Goal: Task Accomplishment & Management: Manage account settings

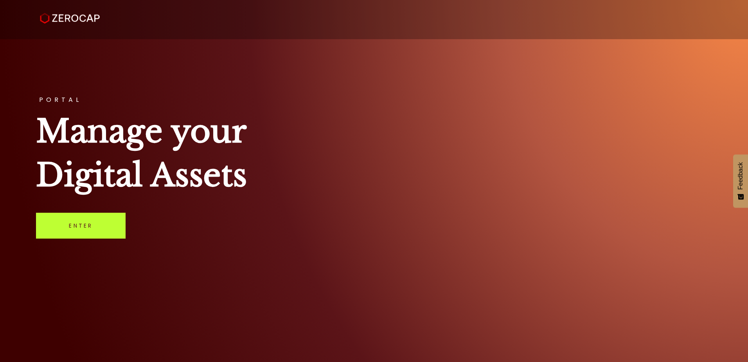
click at [52, 228] on link "Enter" at bounding box center [81, 225] width 90 height 26
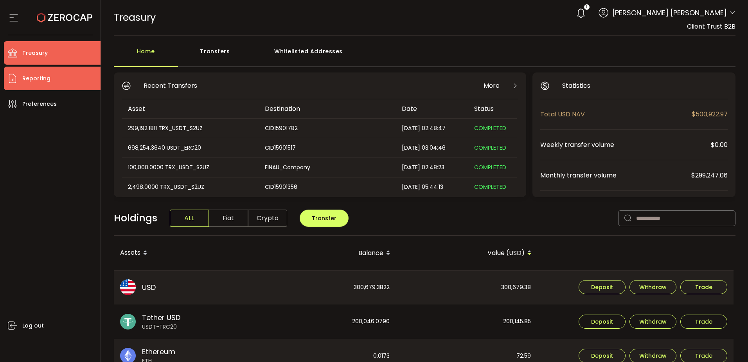
click at [58, 83] on li "Reporting" at bounding box center [52, 78] width 97 height 23
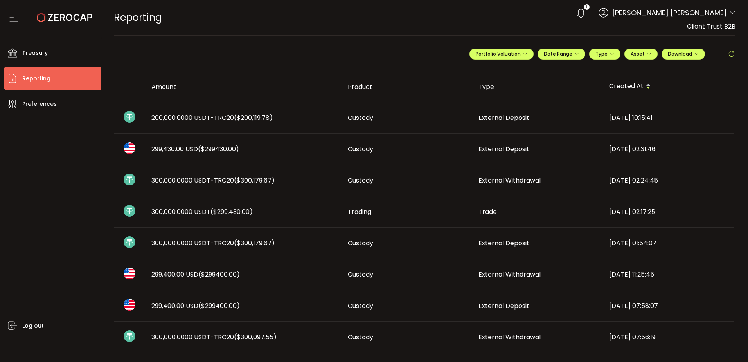
click at [239, 117] on span "($200,119.78)" at bounding box center [253, 117] width 39 height 9
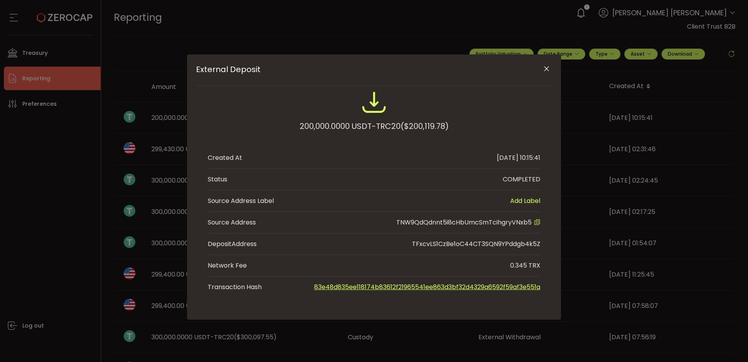
click at [539, 221] on icon "External Deposit" at bounding box center [537, 222] width 6 height 6
click at [537, 223] on icon "External Deposit" at bounding box center [537, 222] width 6 height 6
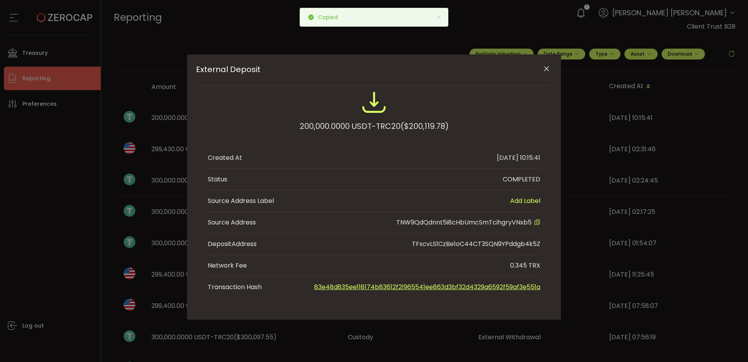
click at [436, 286] on link "83e48d835ee118174b83612f21965541ee863d3bf32d4329a6592f59af3e551a" at bounding box center [427, 286] width 226 height 9
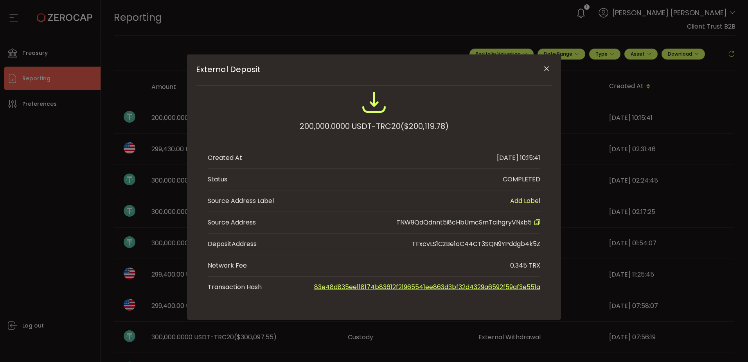
click at [540, 223] on icon "External Deposit" at bounding box center [537, 222] width 6 height 6
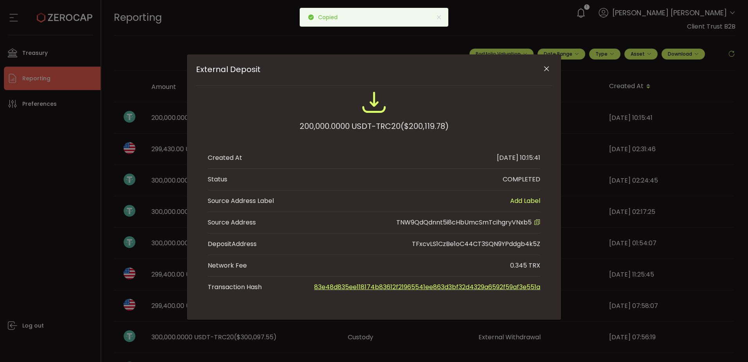
click at [544, 71] on icon "Close" at bounding box center [547, 69] width 8 height 8
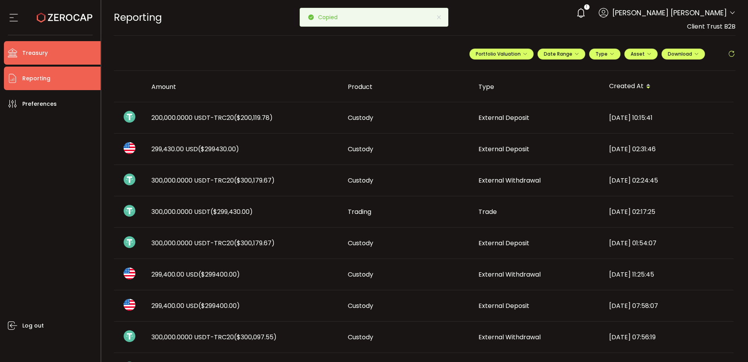
click at [38, 50] on span "Treasury" at bounding box center [34, 52] width 25 height 11
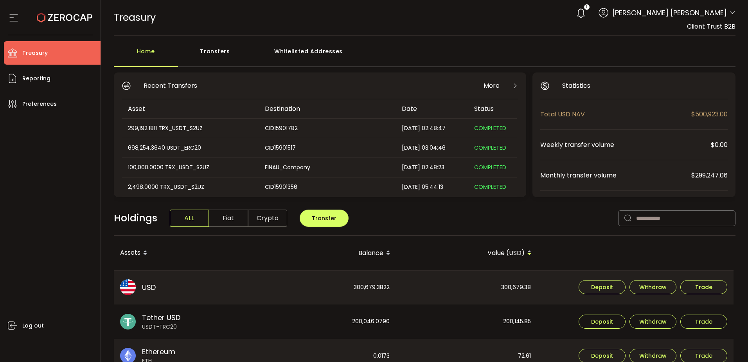
click at [295, 54] on div "Whitelisted Addresses" at bounding box center [308, 54] width 113 height 23
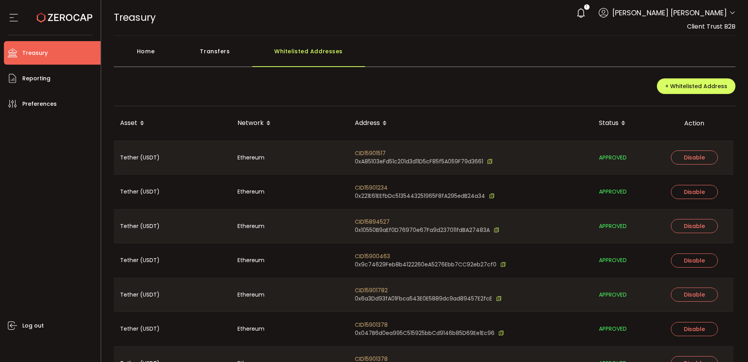
click at [338, 116] on th "Network" at bounding box center [289, 123] width 117 height 34
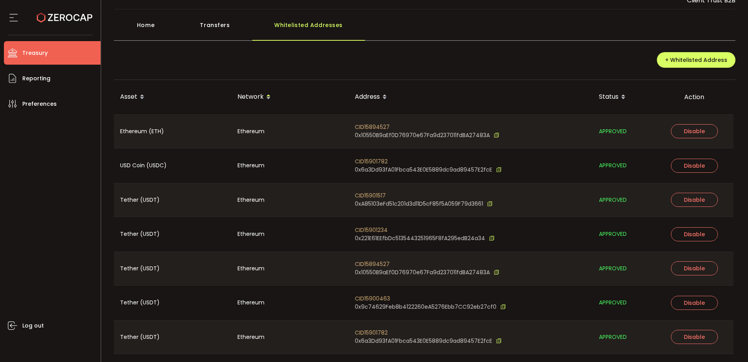
scroll to position [49, 0]
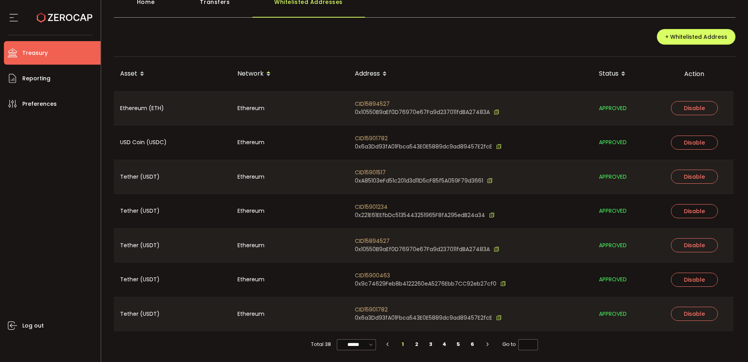
click at [321, 343] on span "Total 38" at bounding box center [321, 343] width 20 height 11
click at [352, 342] on input "******" at bounding box center [356, 344] width 39 height 11
click at [357, 326] on span "100/page" at bounding box center [356, 325] width 25 height 8
type input "********"
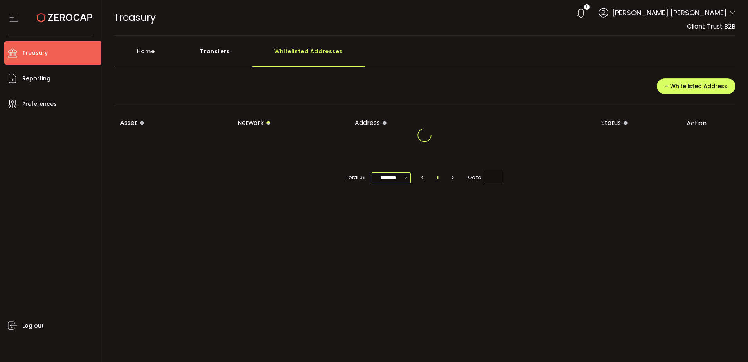
scroll to position [0, 0]
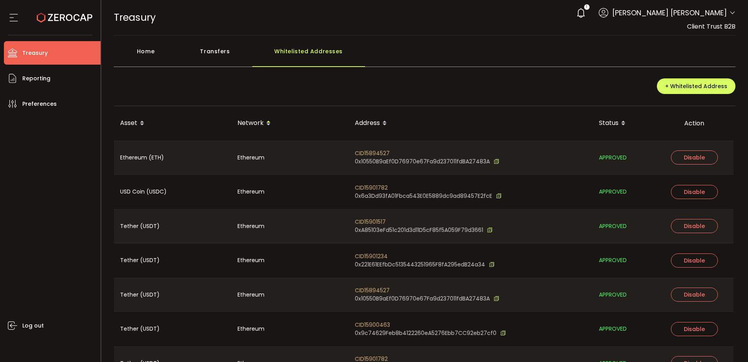
click at [405, 95] on div "+ Whitelisted Address" at bounding box center [425, 89] width 622 height 34
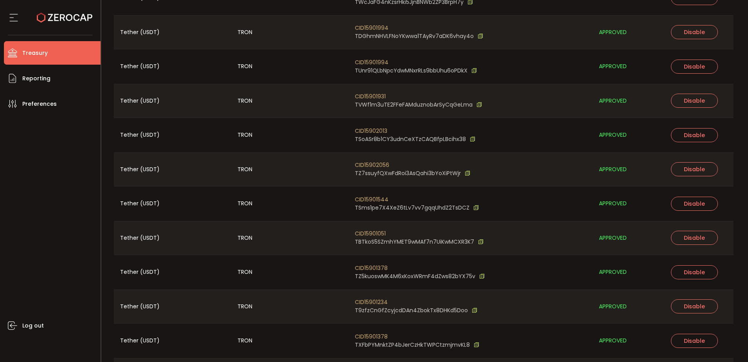
scroll to position [704, 0]
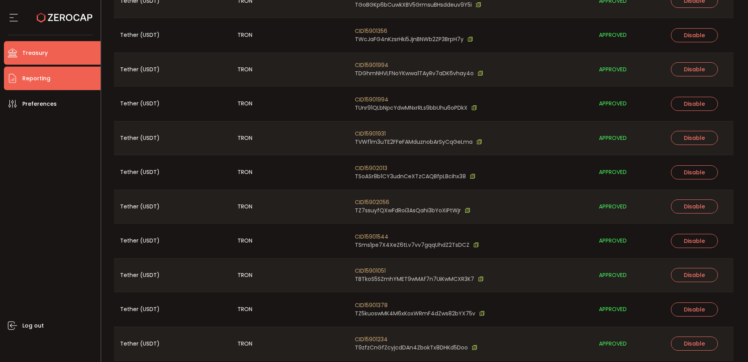
click at [45, 79] on span "Reporting" at bounding box center [36, 78] width 28 height 11
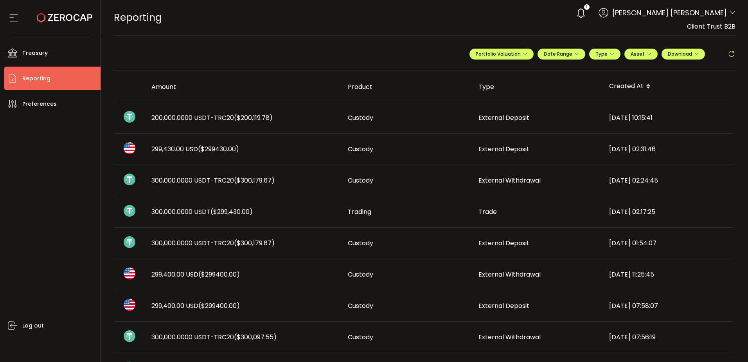
click at [214, 117] on span "200,000.0000 USDT-TRC20 ($200,119.78)" at bounding box center [211, 117] width 121 height 9
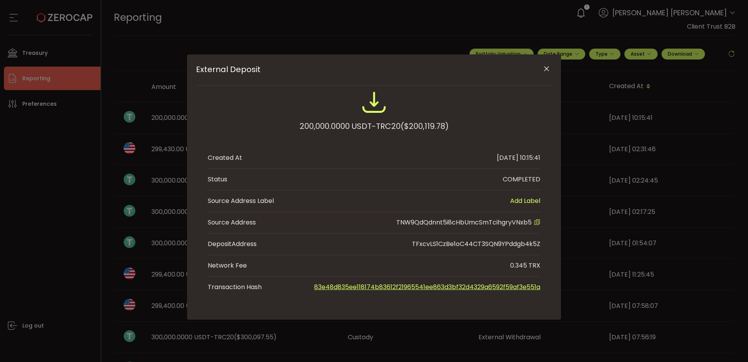
click at [535, 220] on icon "External Deposit" at bounding box center [537, 222] width 6 height 6
drag, startPoint x: 549, startPoint y: 70, endPoint x: 538, endPoint y: 79, distance: 13.4
click at [549, 70] on icon "Close" at bounding box center [547, 69] width 8 height 8
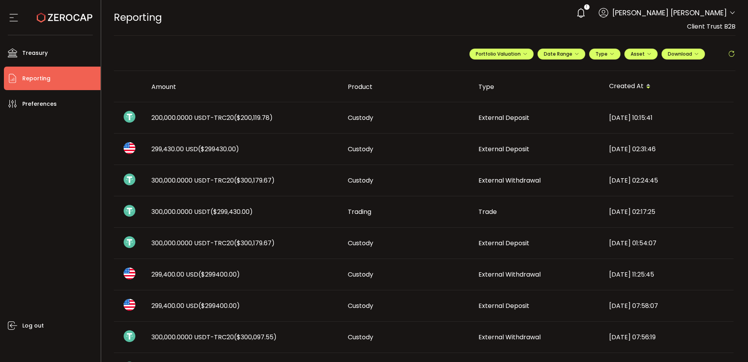
click at [247, 119] on span "($200,119.78)" at bounding box center [253, 117] width 39 height 9
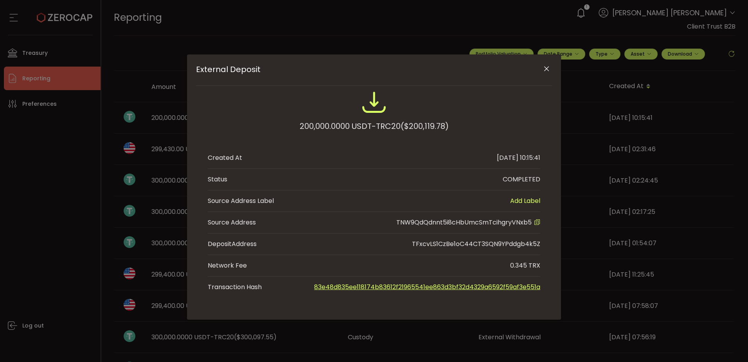
click at [536, 222] on icon "External Deposit" at bounding box center [537, 222] width 6 height 6
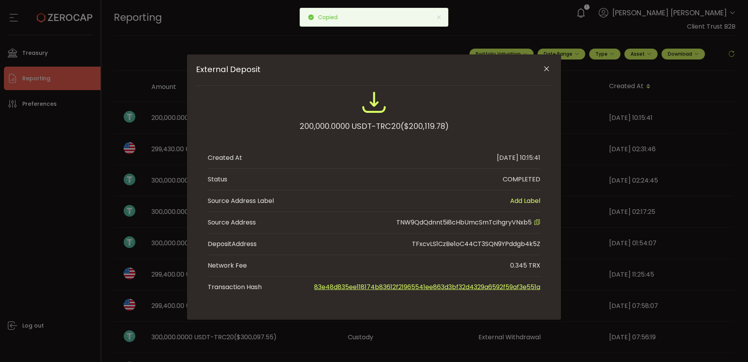
click at [513, 222] on span "TNW9QdQdnnt5i8cHbUmcSmTcihgryVNxb5" at bounding box center [463, 222] width 135 height 9
copy span "TNW9QdQdnnt5i8cHbUmcSmTcihgryVNxb5"
click at [536, 222] on icon "External Deposit" at bounding box center [537, 222] width 6 height 6
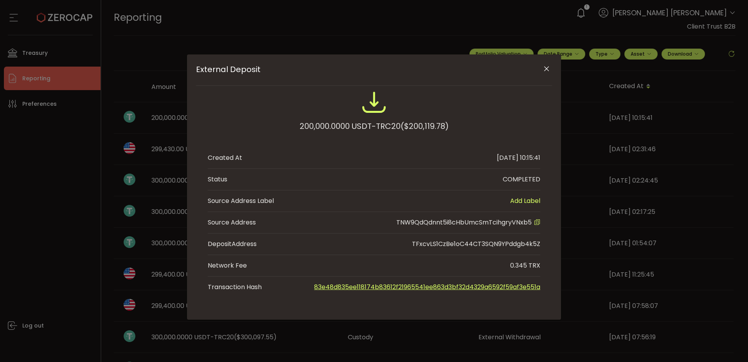
click at [522, 223] on span "TNW9QdQdnnt5i8cHbUmcSmTcihgryVNxb5" at bounding box center [463, 222] width 135 height 9
copy span "TNW9QdQdnnt5i8cHbUmcSmTcihgryVNxb5"
click at [479, 286] on link "83e48d835ee118174b83612f21965541ee863d3bf32d4329a6592f59af3e551a" at bounding box center [427, 286] width 226 height 9
click at [537, 221] on icon "External Deposit" at bounding box center [537, 222] width 6 height 6
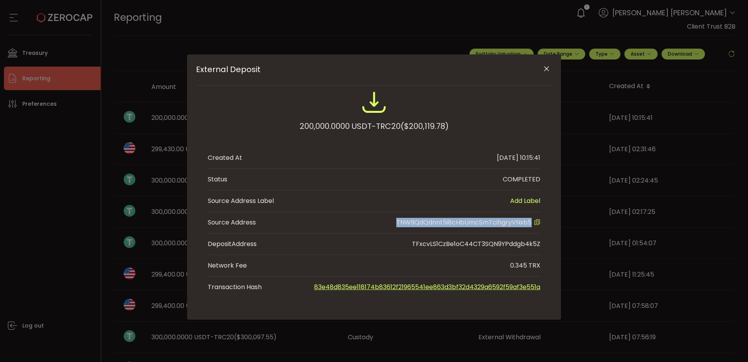
copy span "TNW9QdQdnnt5i8cHbUmcSmTcihgryVNxb5"
click at [504, 223] on span "TNW9QdQdnnt5i8cHbUmcSmTcihgryVNxb5" at bounding box center [463, 222] width 135 height 9
click at [535, 221] on icon "External Deposit" at bounding box center [537, 222] width 6 height 6
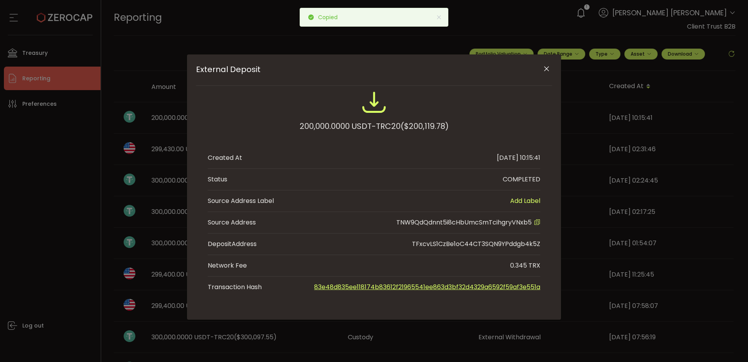
click at [494, 222] on span "TNW9QdQdnnt5i8cHbUmcSmTcihgryVNxb5" at bounding box center [463, 222] width 135 height 9
copy span "TNW9QdQdnnt5i8cHbUmcSmTcihgryVNxb5"
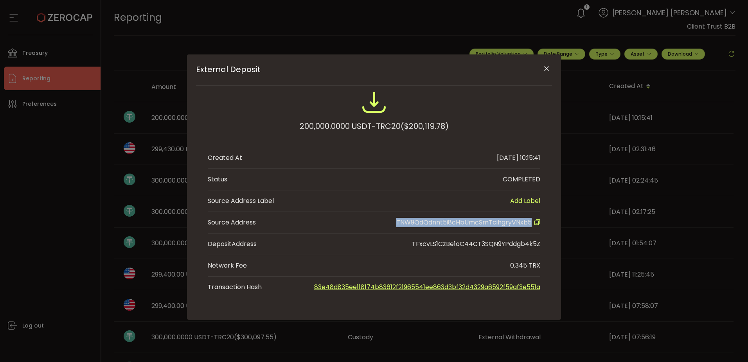
click at [548, 68] on icon "Close" at bounding box center [547, 69] width 8 height 8
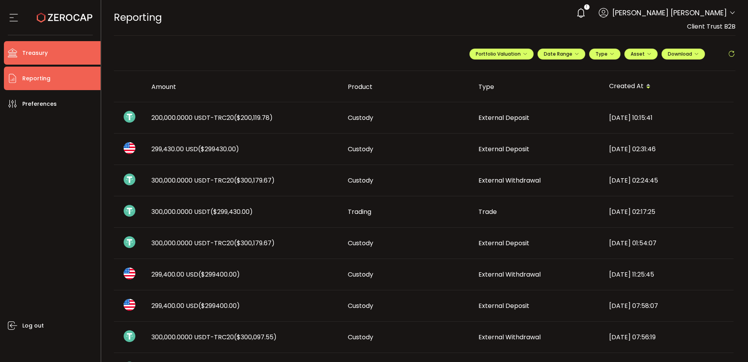
click at [51, 55] on li "Treasury" at bounding box center [52, 52] width 97 height 23
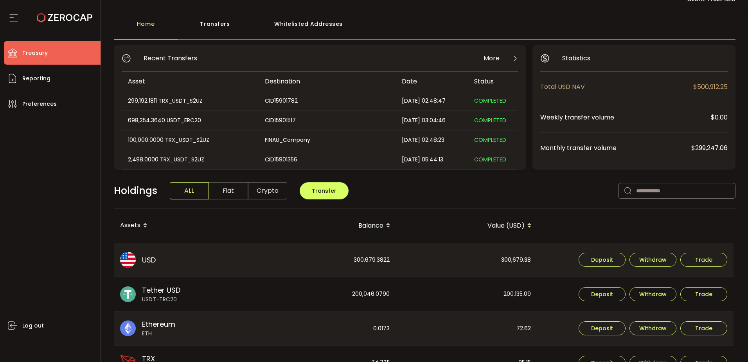
scroll to position [117, 0]
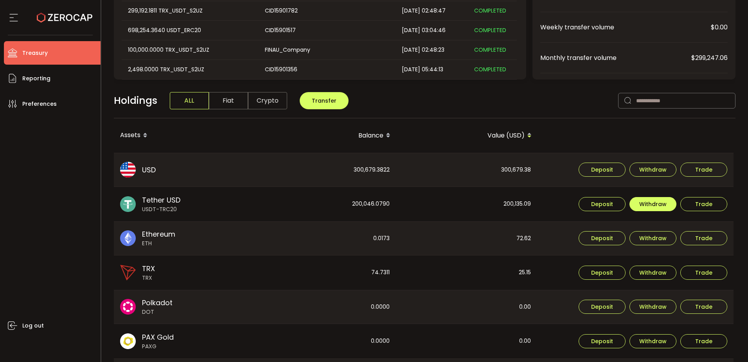
click at [652, 206] on span "Withdraw" at bounding box center [652, 203] width 27 height 5
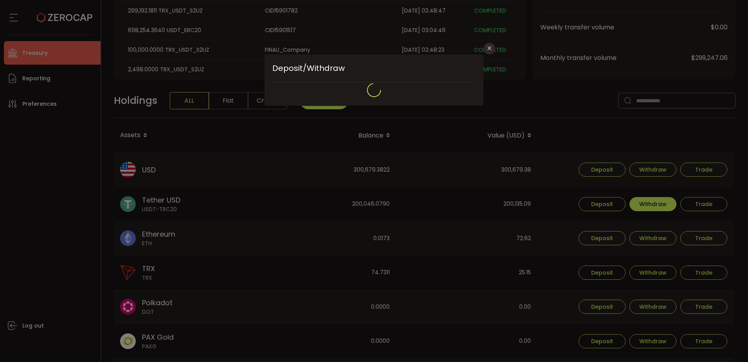
type input "**********"
type input "****"
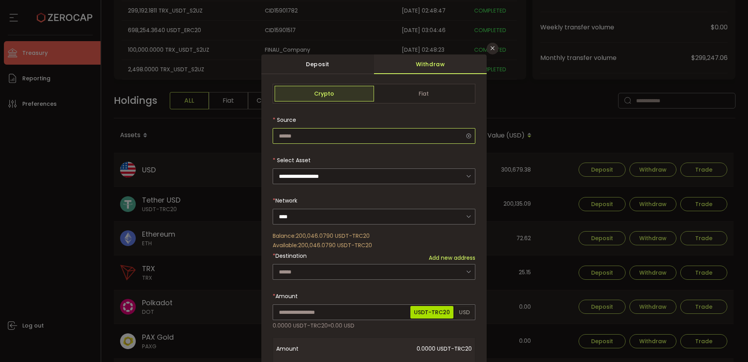
click at [326, 134] on input "dialog" at bounding box center [374, 136] width 203 height 16
click at [303, 156] on span "Custody Account" at bounding box center [303, 157] width 48 height 8
type input "**********"
click at [302, 177] on input "dialog" at bounding box center [374, 176] width 203 height 16
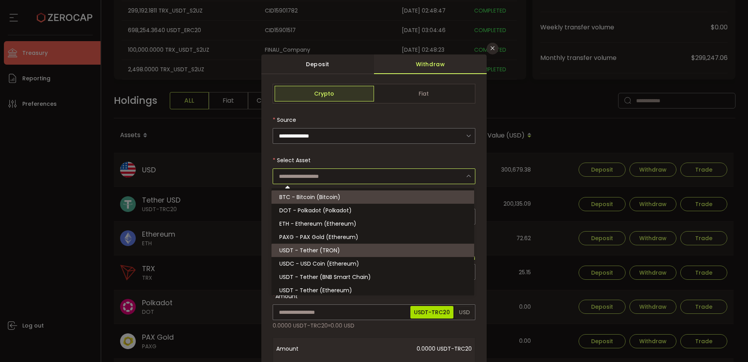
click at [355, 155] on div "Select Asset" at bounding box center [374, 168] width 203 height 32
type input "**********"
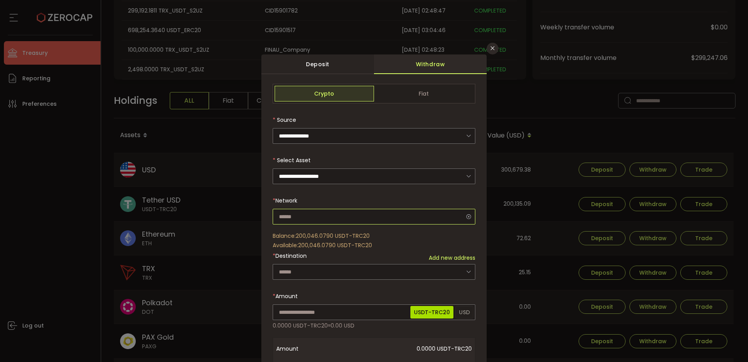
click at [291, 215] on input "dialog" at bounding box center [374, 217] width 203 height 16
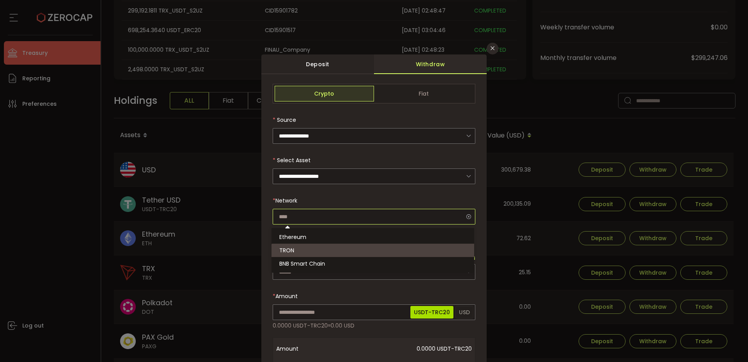
click at [291, 215] on input "dialog" at bounding box center [374, 217] width 203 height 16
type input "****"
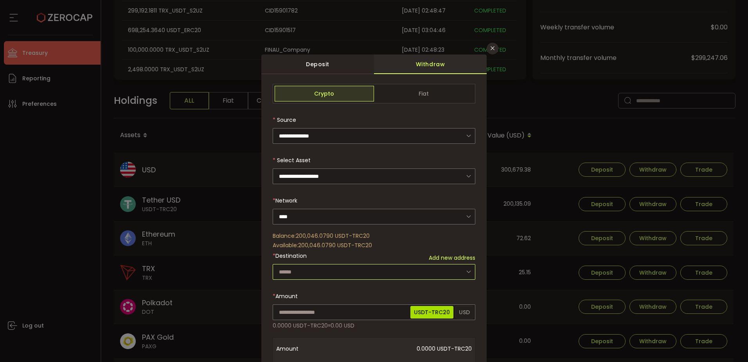
click at [299, 270] on input "dialog" at bounding box center [374, 272] width 203 height 16
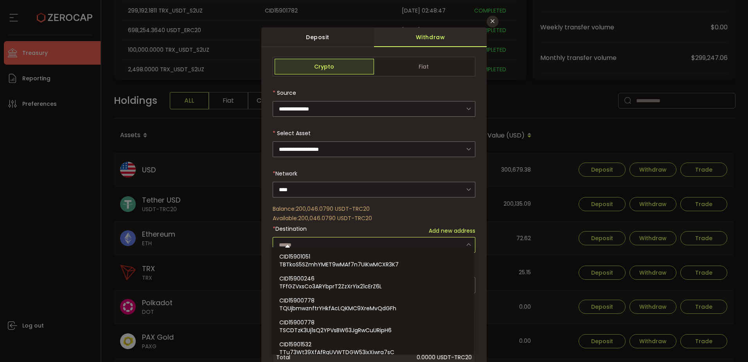
scroll to position [39, 0]
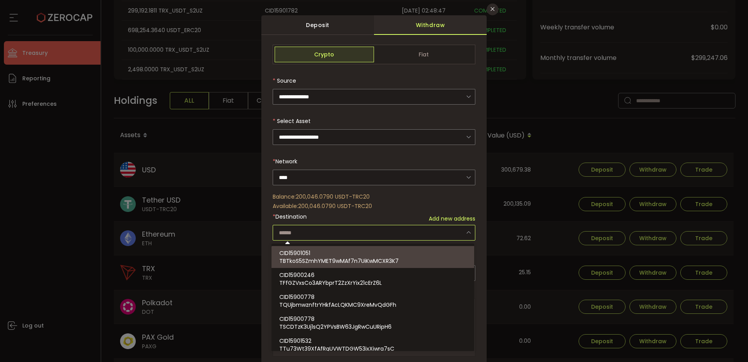
click at [315, 232] on input "dialog" at bounding box center [374, 233] width 203 height 16
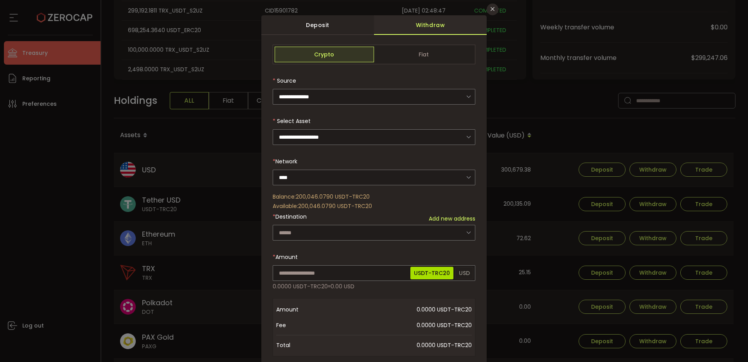
click at [434, 218] on span "Add new address" at bounding box center [452, 218] width 47 height 8
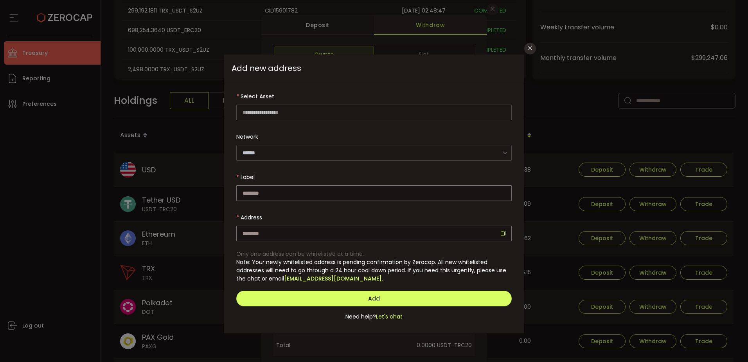
type input "**********"
type input "****"
click at [262, 193] on input "dialog" at bounding box center [373, 193] width 275 height 16
paste input "**********"
type input "**********"
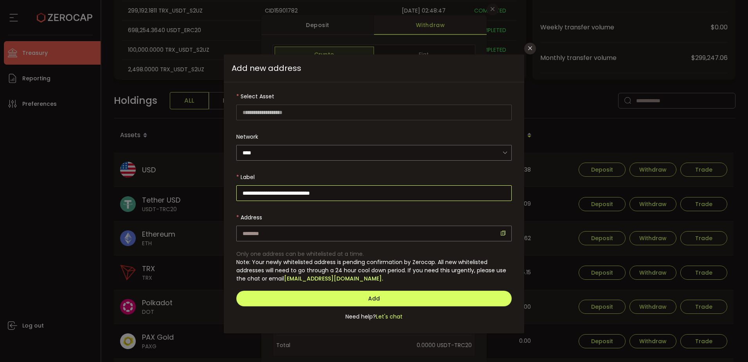
click at [272, 192] on input "**********" at bounding box center [373, 193] width 275 height 16
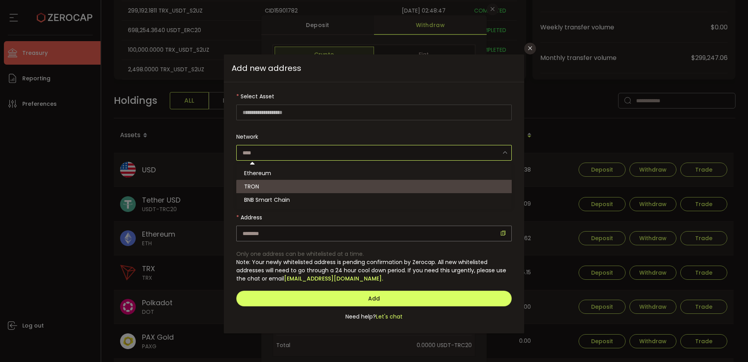
click at [295, 148] on input "dialog" at bounding box center [373, 153] width 275 height 16
click at [305, 132] on div "dialog" at bounding box center [373, 145] width 275 height 32
type input "****"
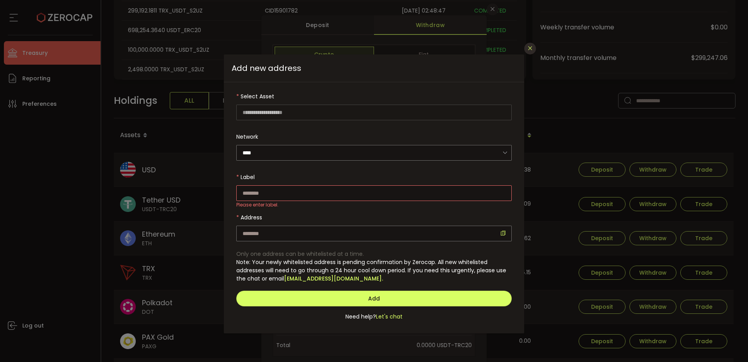
click at [530, 45] on icon "Close" at bounding box center [530, 48] width 6 height 6
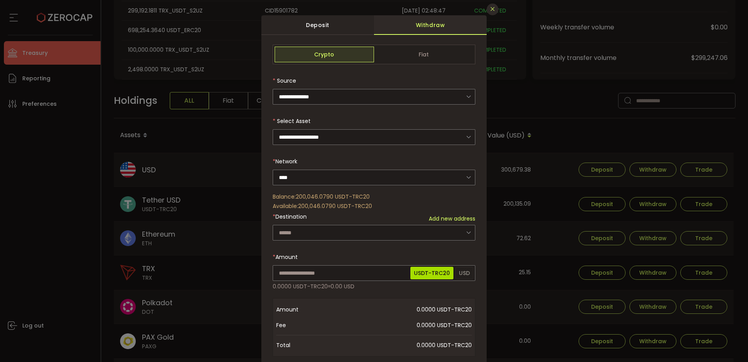
click at [488, 12] on button "Close" at bounding box center [493, 10] width 12 height 12
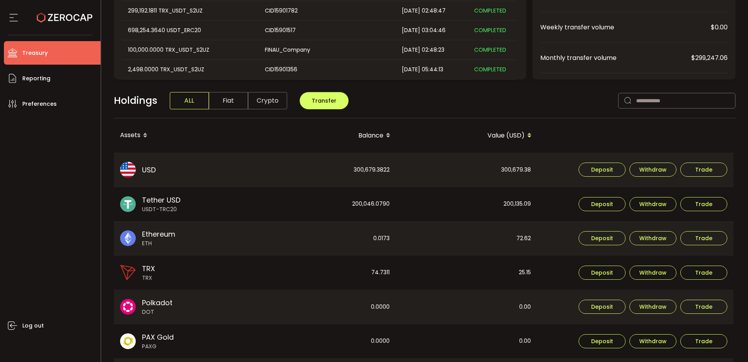
scroll to position [0, 0]
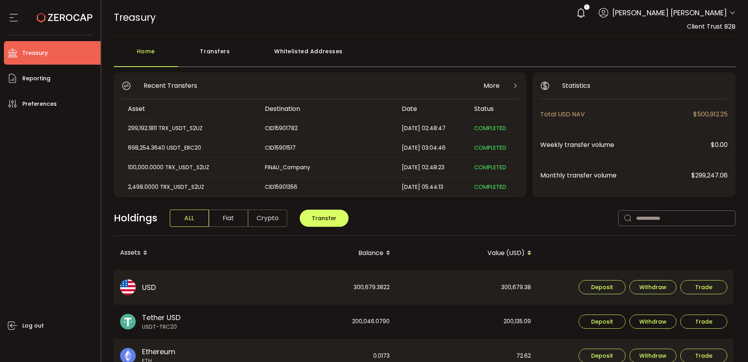
click at [328, 51] on div "Whitelisted Addresses" at bounding box center [308, 54] width 113 height 23
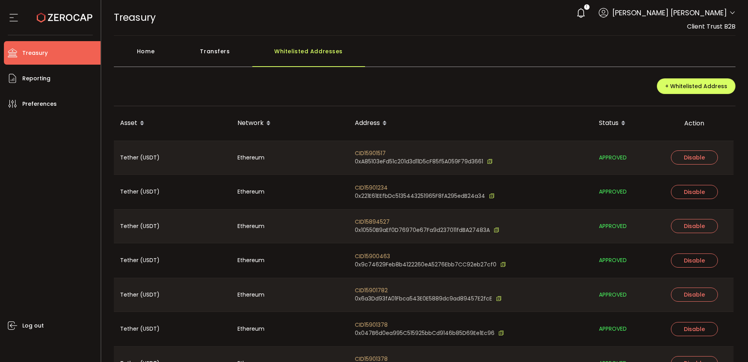
scroll to position [49, 0]
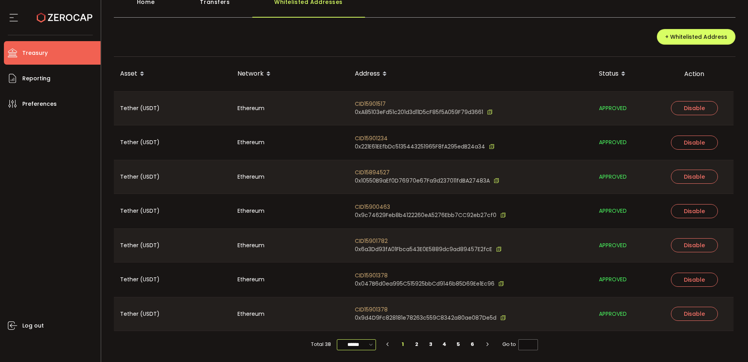
click at [360, 342] on input "******" at bounding box center [356, 344] width 39 height 11
click at [359, 327] on span "100/page" at bounding box center [356, 325] width 25 height 8
type input "********"
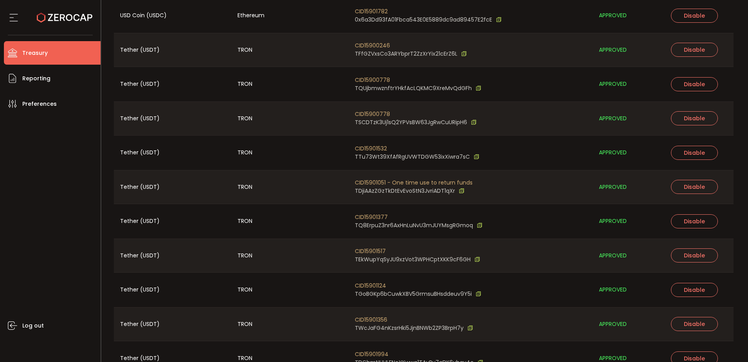
scroll to position [391, 0]
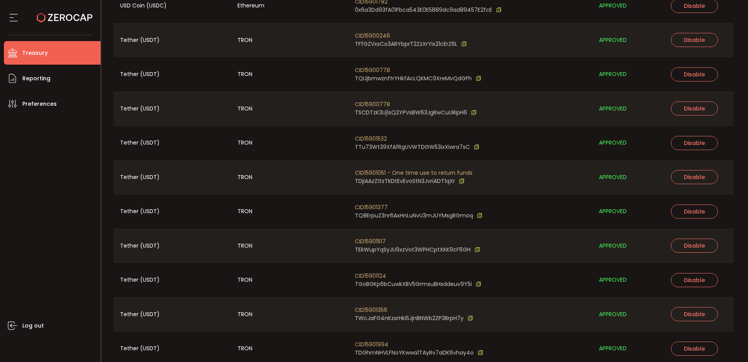
click at [431, 172] on span "CID15901051 - One time use to return funds" at bounding box center [414, 173] width 118 height 8
copy span "CID15901051 - One time use to return funds"
click at [420, 171] on span "CID15901051 - One time use to return funds" at bounding box center [414, 173] width 118 height 8
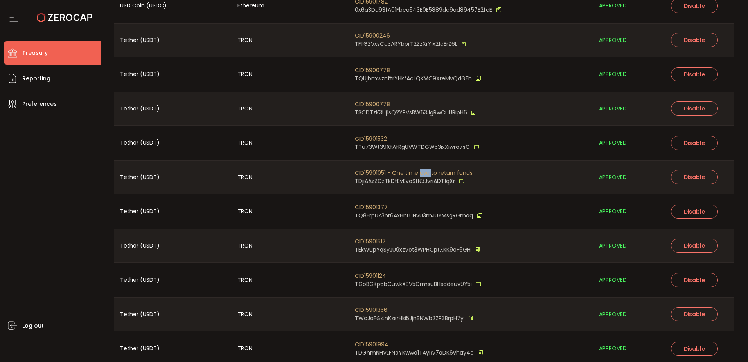
click at [420, 171] on span "CID15901051 - One time use to return funds" at bounding box center [414, 173] width 118 height 8
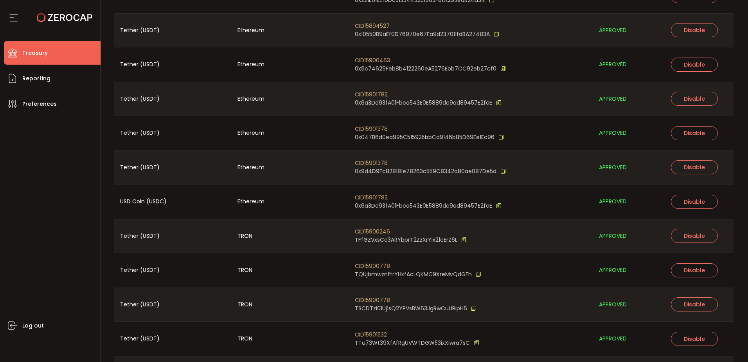
scroll to position [0, 0]
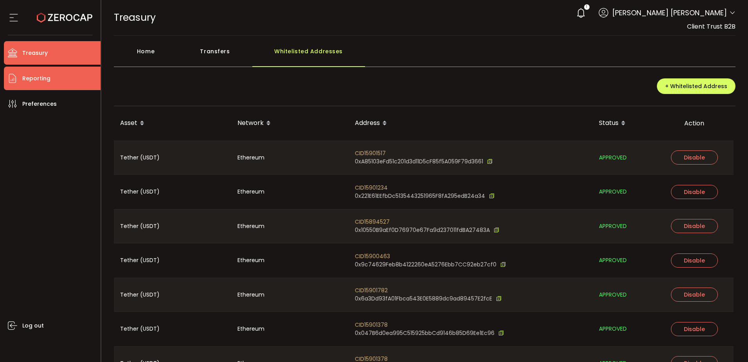
click at [68, 73] on li "Reporting" at bounding box center [52, 78] width 97 height 23
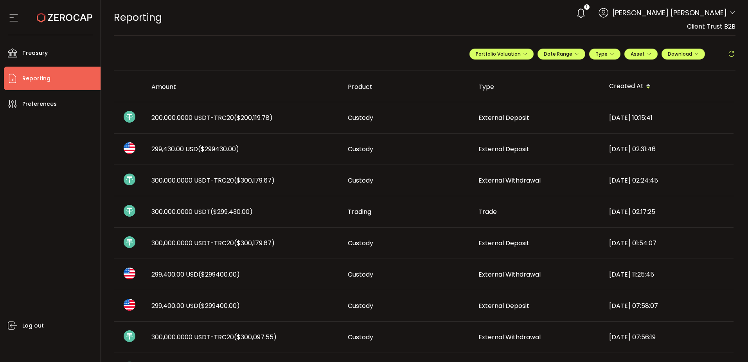
click at [207, 114] on span "200,000.0000 USDT-TRC20 ($200,119.78)" at bounding box center [211, 117] width 121 height 9
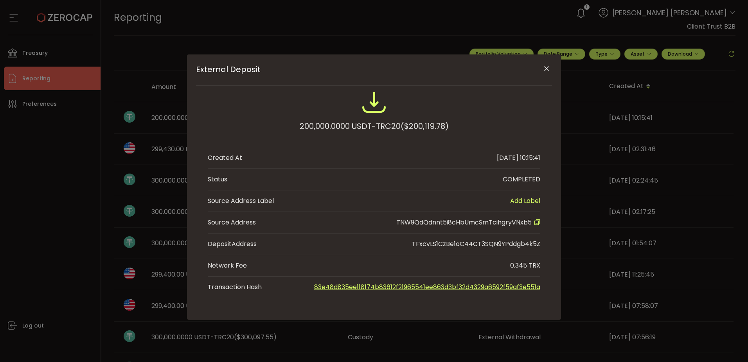
click at [536, 221] on icon "External Deposit" at bounding box center [537, 222] width 6 height 6
click at [545, 68] on icon "Close" at bounding box center [547, 69] width 8 height 8
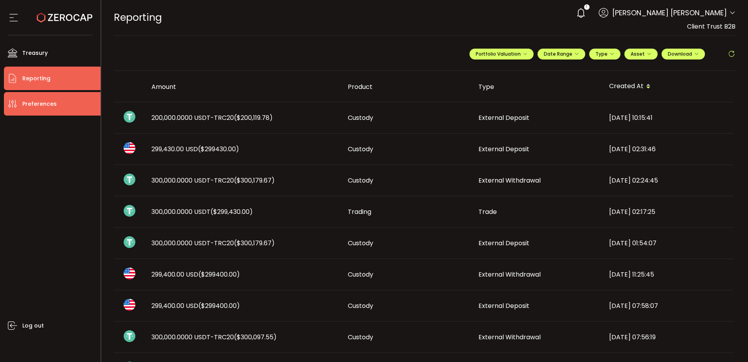
click at [55, 98] on li "Preferences" at bounding box center [52, 103] width 97 height 23
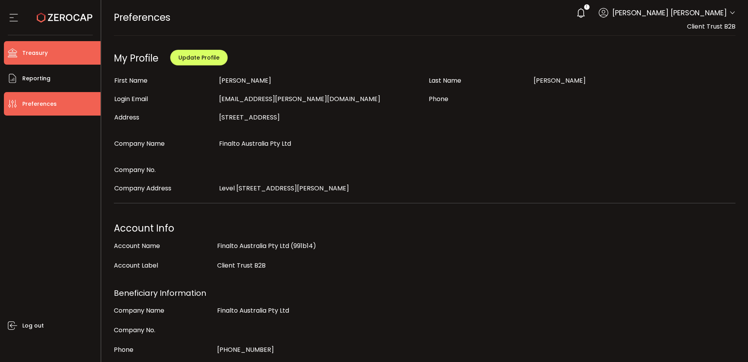
click at [59, 56] on li "Treasury" at bounding box center [52, 52] width 97 height 23
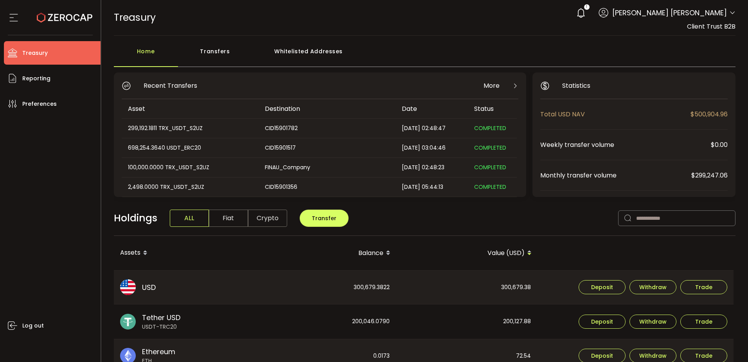
click at [292, 52] on div "Whitelisted Addresses" at bounding box center [308, 54] width 113 height 23
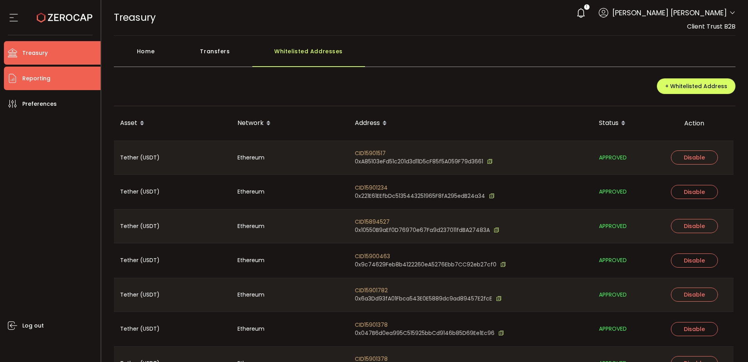
click at [40, 81] on span "Reporting" at bounding box center [36, 78] width 28 height 11
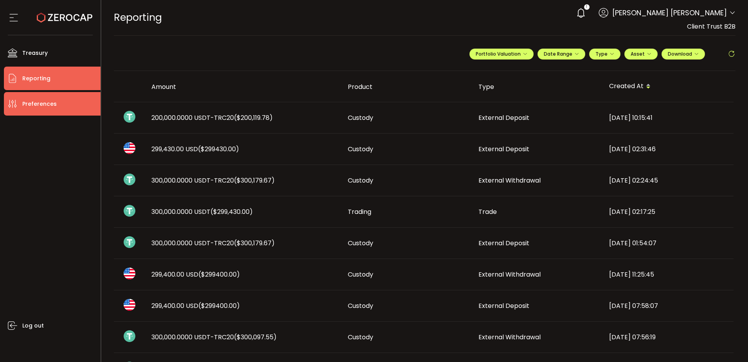
click at [36, 106] on span "Preferences" at bounding box center [39, 103] width 34 height 11
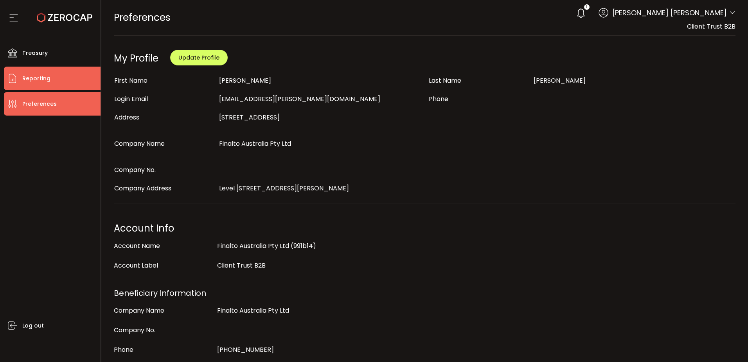
click at [49, 78] on li "Reporting" at bounding box center [52, 78] width 97 height 23
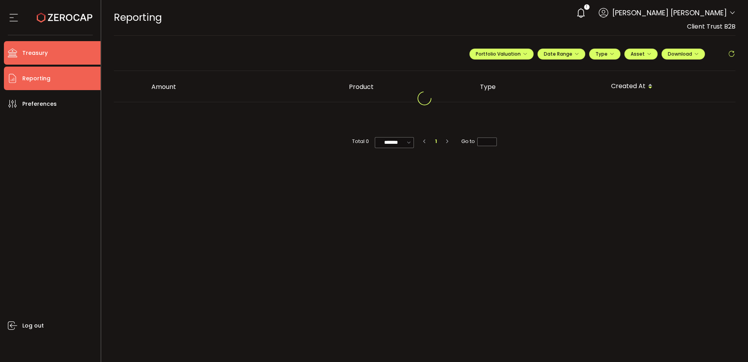
click at [54, 56] on li "Treasury" at bounding box center [52, 52] width 97 height 23
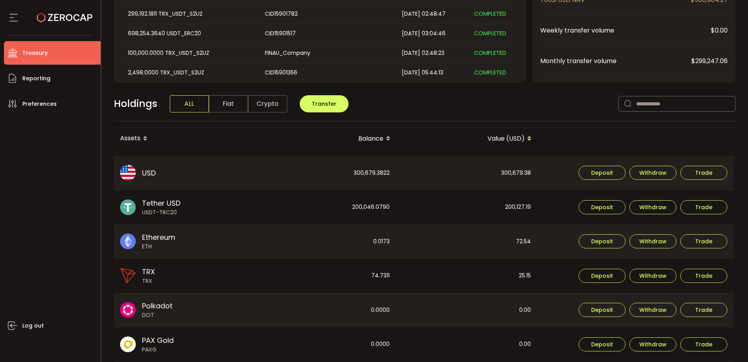
scroll to position [117, 0]
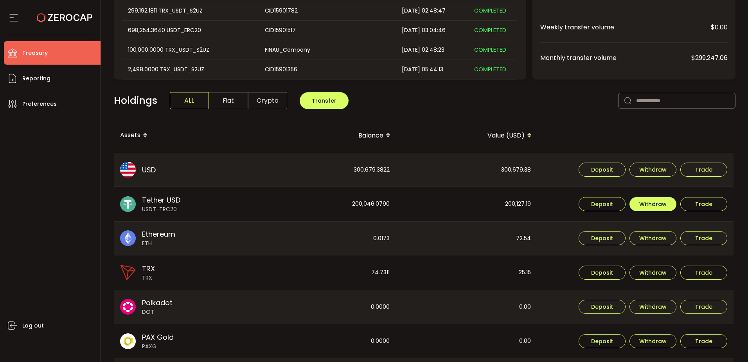
click at [648, 203] on span "Withdraw" at bounding box center [652, 203] width 27 height 5
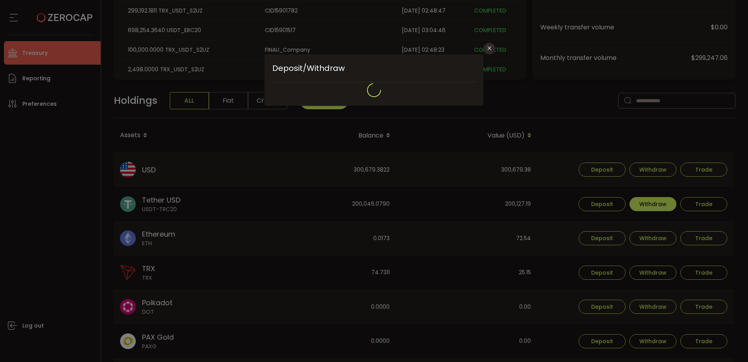
type input "****"
type input "**********"
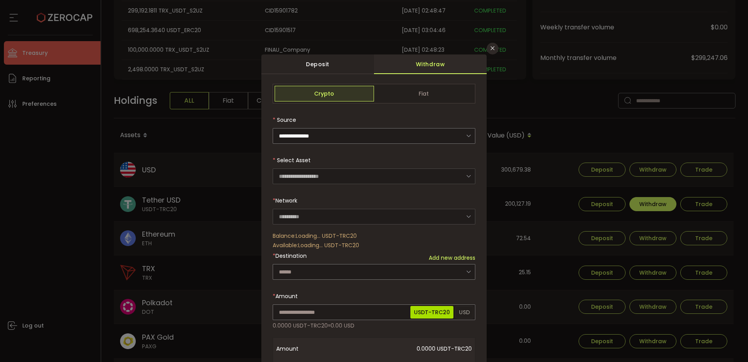
type input "****"
click at [331, 140] on input "dialog" at bounding box center [374, 136] width 203 height 16
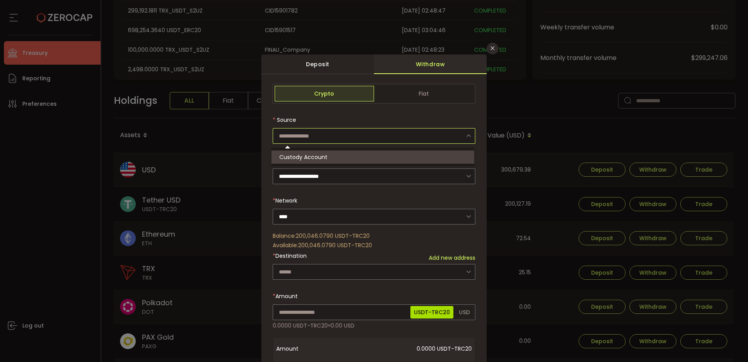
click at [324, 156] on span "Custody Account" at bounding box center [303, 157] width 48 height 8
type input "**********"
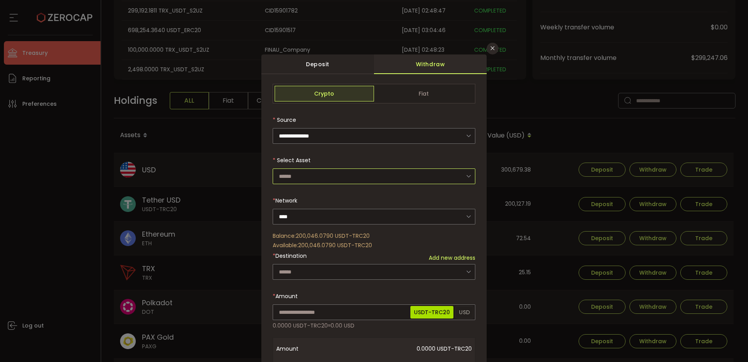
click at [311, 174] on input "dialog" at bounding box center [374, 176] width 203 height 16
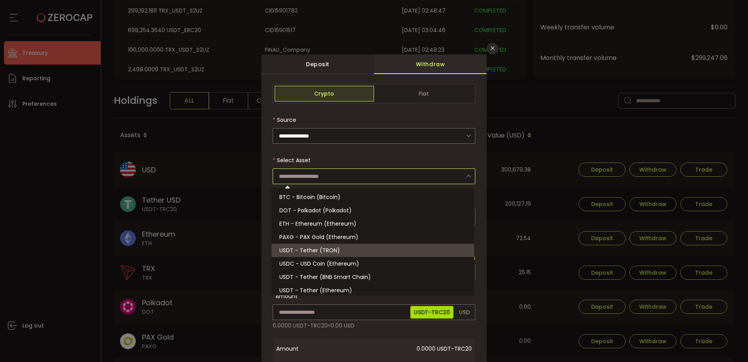
click at [311, 174] on input "dialog" at bounding box center [374, 176] width 203 height 16
type input "**********"
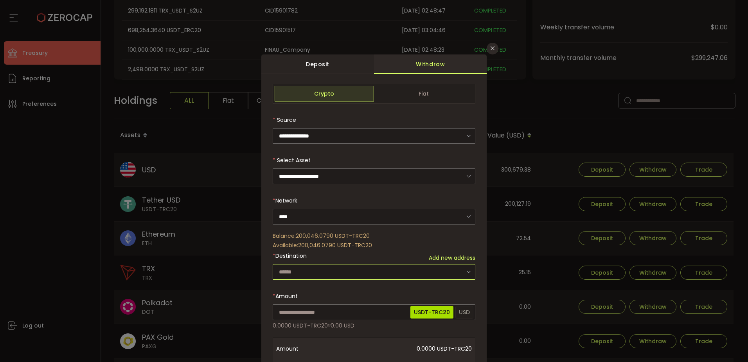
click at [315, 272] on input "dialog" at bounding box center [374, 272] width 203 height 16
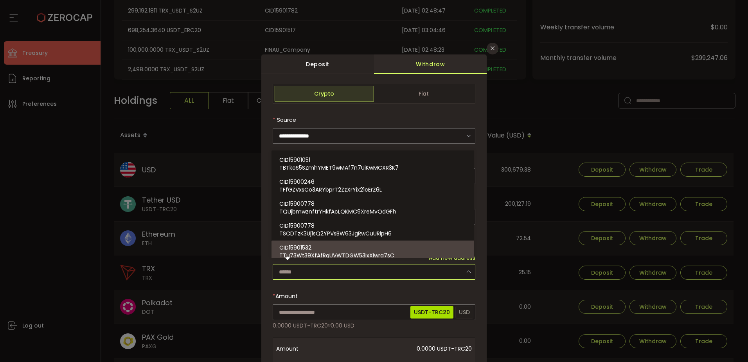
click at [409, 270] on input "dialog" at bounding box center [374, 272] width 203 height 16
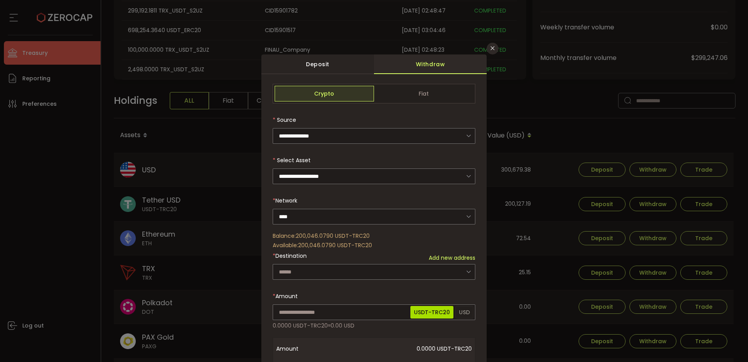
click at [446, 258] on span "Add new address" at bounding box center [452, 258] width 47 height 8
type input "**********"
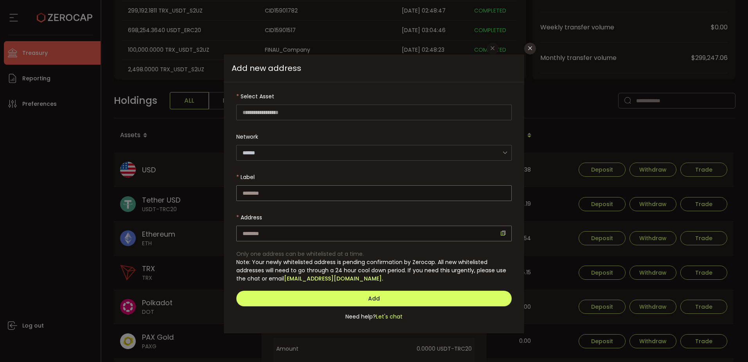
type input "**********"
type input "****"
click at [254, 190] on input "dialog" at bounding box center [373, 193] width 275 height 16
paste input "**********"
type input "**********"
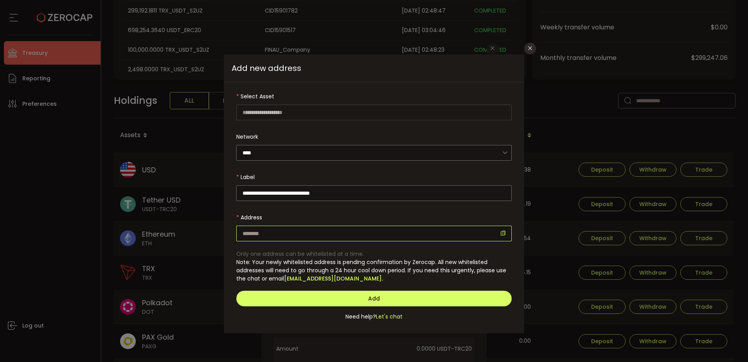
click at [260, 230] on input "dialog" at bounding box center [373, 233] width 275 height 16
paste input "**********"
type input "**********"
click at [298, 192] on input "**********" at bounding box center [373, 193] width 275 height 16
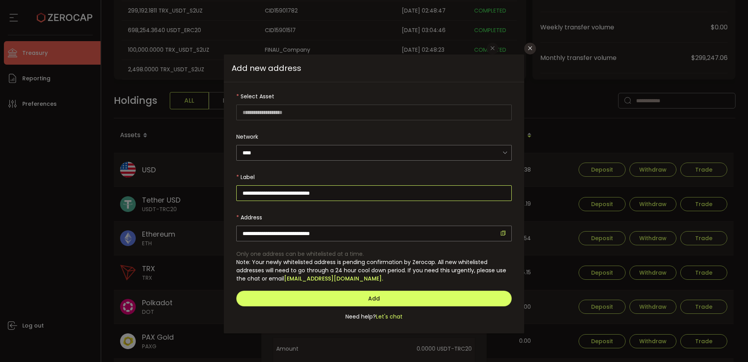
paste input "dialog"
click at [352, 198] on input "**********" at bounding box center [373, 193] width 275 height 16
paste input "**********"
type input "**********"
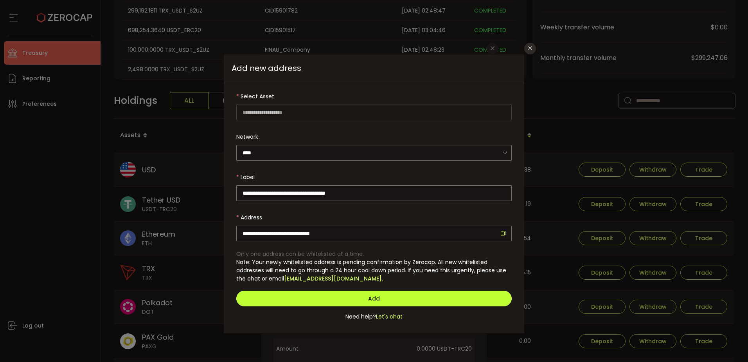
click at [381, 297] on button "Add" at bounding box center [373, 298] width 275 height 16
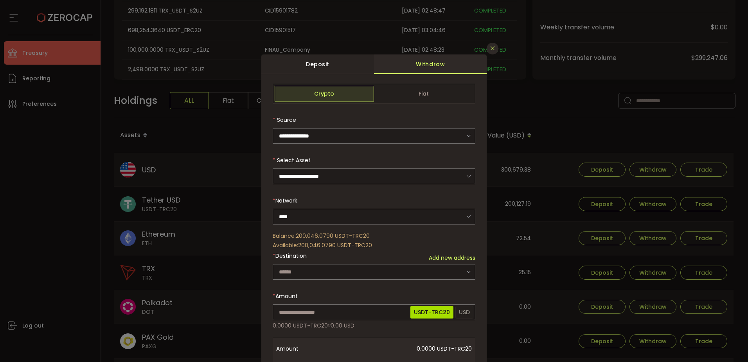
click at [490, 47] on icon "Close" at bounding box center [493, 48] width 6 height 6
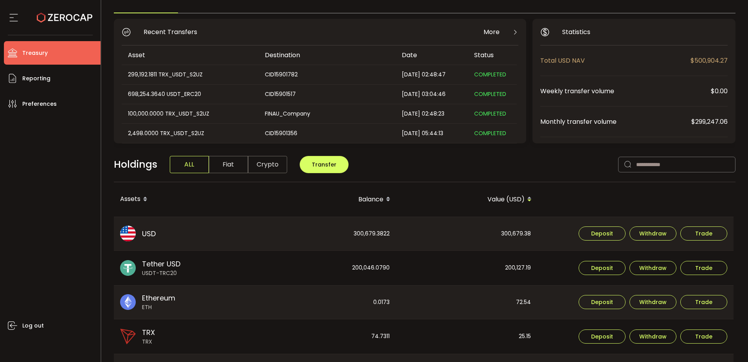
scroll to position [0, 0]
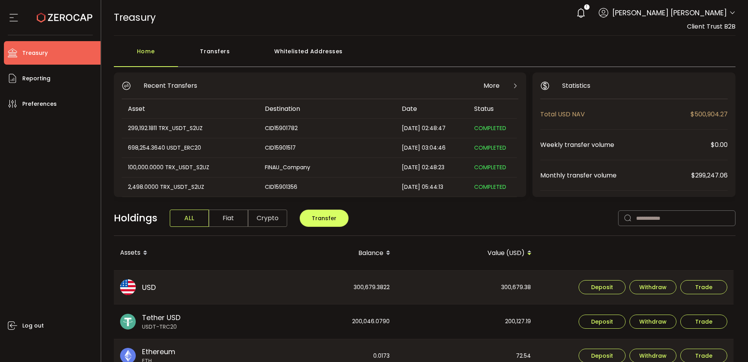
click at [302, 50] on div "Whitelisted Addresses" at bounding box center [308, 54] width 113 height 23
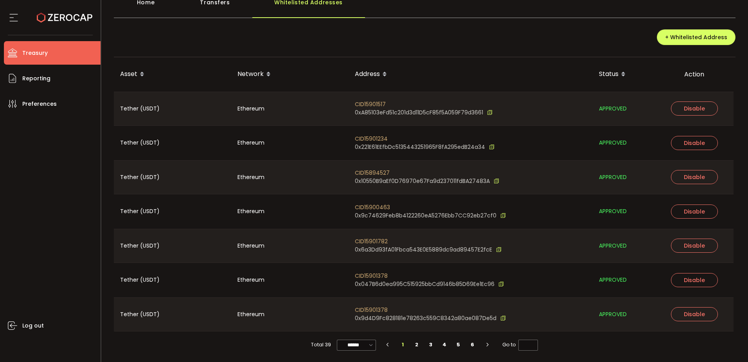
scroll to position [49, 0]
click at [359, 346] on input "******" at bounding box center [356, 344] width 39 height 11
click at [360, 329] on li "100/page" at bounding box center [358, 324] width 45 height 13
type input "********"
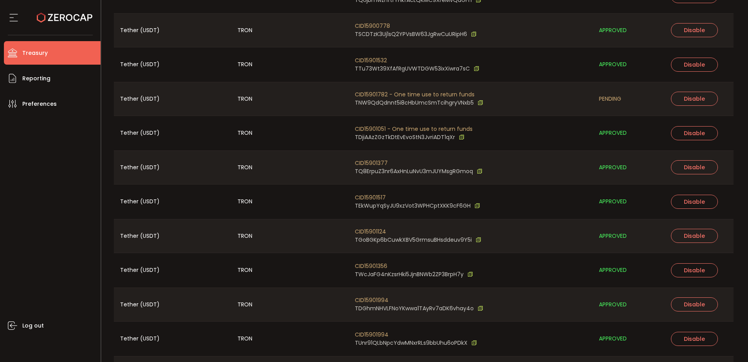
scroll to position [430, 0]
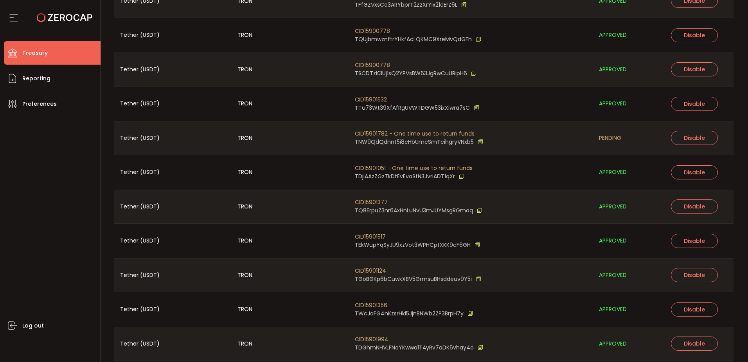
click at [520, 162] on div "CID15901051 - One time use to return funds TDjiAAzZGzTkDtEvEvoStN3JvriADT1qXr" at bounding box center [471, 172] width 244 height 34
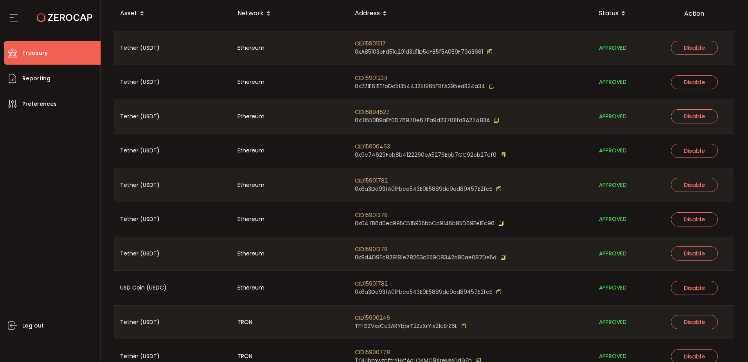
scroll to position [383, 0]
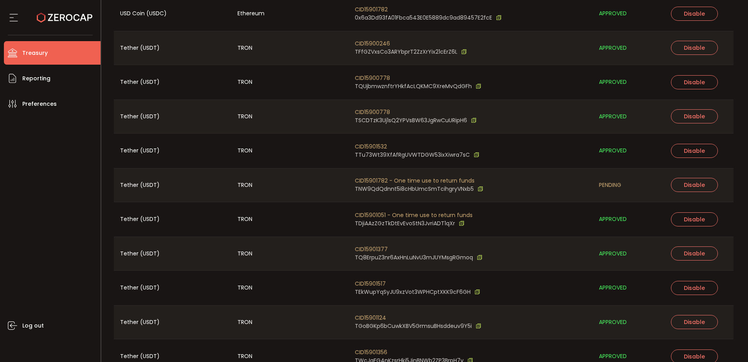
click at [490, 221] on div "CID15901051 - One time use to return funds TDjiAAzZGzTkDtEvEvoStN3JvriADT1qXr" at bounding box center [471, 219] width 244 height 34
drag, startPoint x: 473, startPoint y: 180, endPoint x: 356, endPoint y: 182, distance: 117.0
click at [356, 182] on span "CID15901782 - One time use to return funds" at bounding box center [419, 180] width 128 height 8
click at [36, 77] on span "Reporting" at bounding box center [36, 78] width 28 height 11
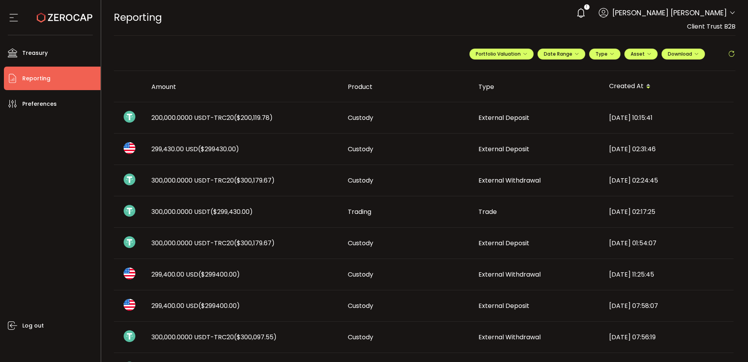
click at [225, 115] on span "200,000.0000 USDT-TRC20 ($200,119.78)" at bounding box center [211, 117] width 121 height 9
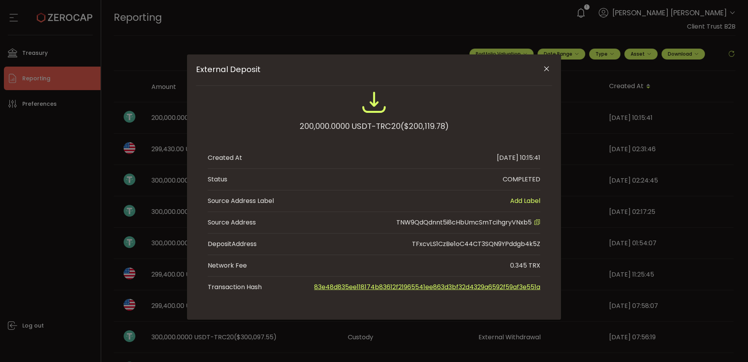
click at [534, 221] on icon "External Deposit" at bounding box center [537, 222] width 6 height 6
click at [547, 69] on icon "Close" at bounding box center [547, 69] width 8 height 8
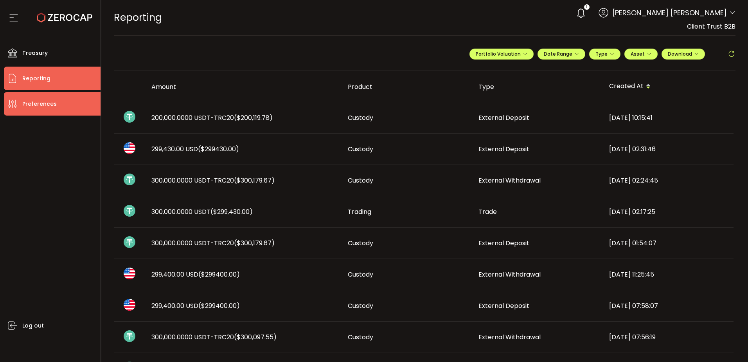
click at [32, 102] on span "Preferences" at bounding box center [39, 103] width 34 height 11
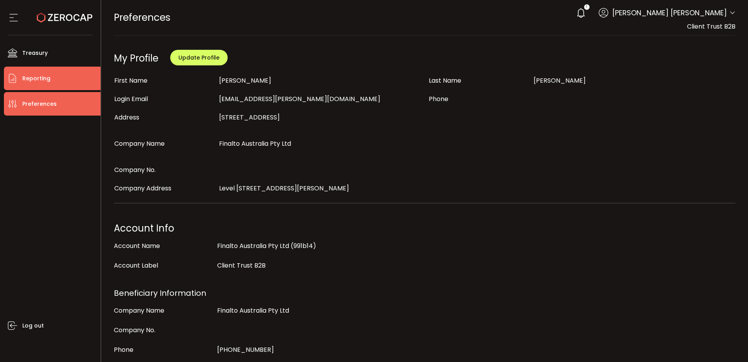
click at [53, 79] on li "Reporting" at bounding box center [52, 78] width 97 height 23
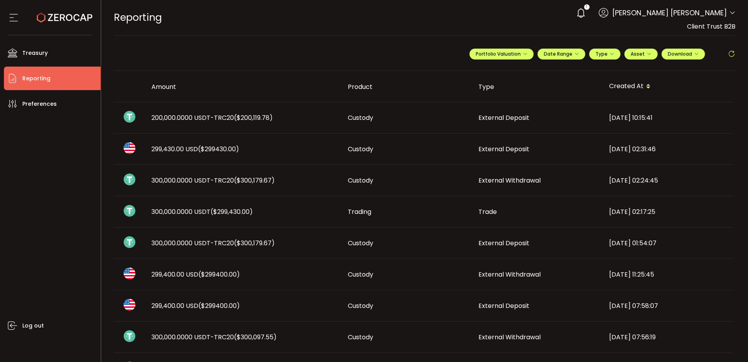
click at [229, 119] on span "200,000.0000 USDT-TRC20 ($200,119.78)" at bounding box center [211, 117] width 121 height 9
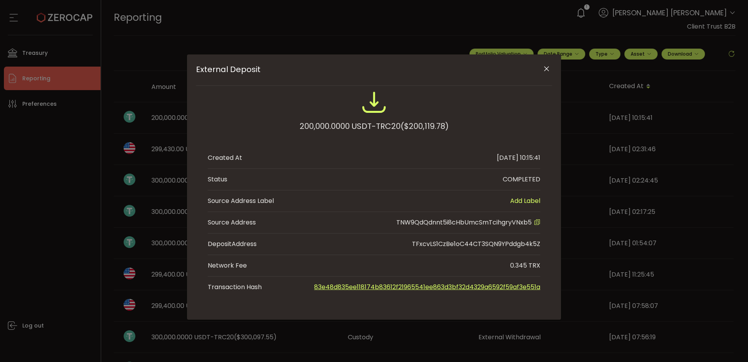
click at [534, 223] on div "TNW9QdQdnnt5i8cHbUmcSmTcihgryVNxb5" at bounding box center [468, 222] width 144 height 9
click at [520, 220] on span "TNW9QdQdnnt5i8cHbUmcSmTcihgryVNxb5" at bounding box center [463, 222] width 135 height 9
copy span "TNW9QdQdnnt5i8cHbUmcSmTcihgryVNxb5"
click at [535, 223] on icon "External Deposit" at bounding box center [537, 222] width 6 height 6
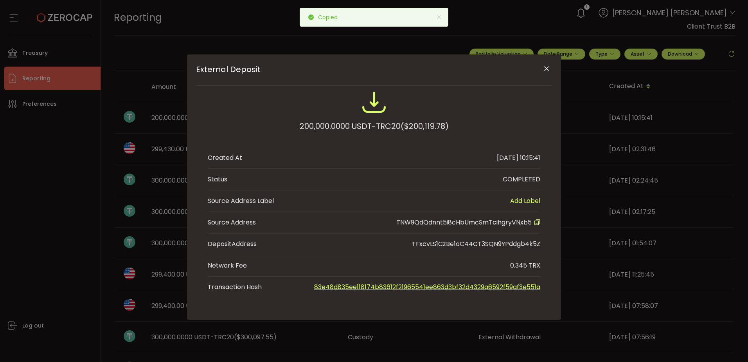
click at [543, 74] on button "Close" at bounding box center [547, 69] width 14 height 14
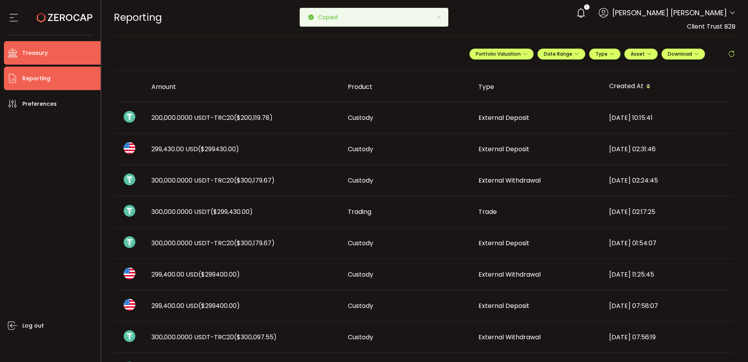
click at [43, 54] on span "Treasury" at bounding box center [34, 52] width 25 height 11
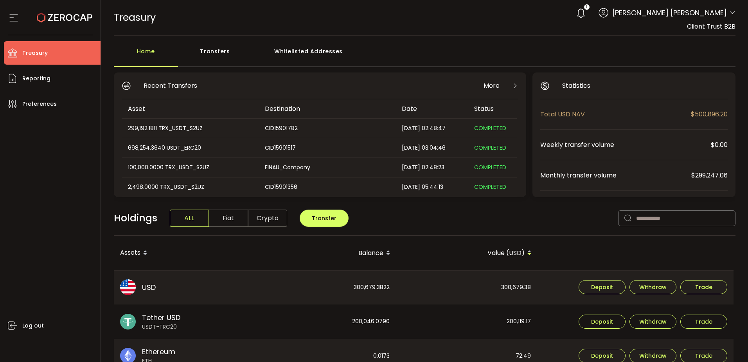
click at [448, 222] on div "Holdings ALL Fiat Crypto Transfer" at bounding box center [425, 222] width 622 height 27
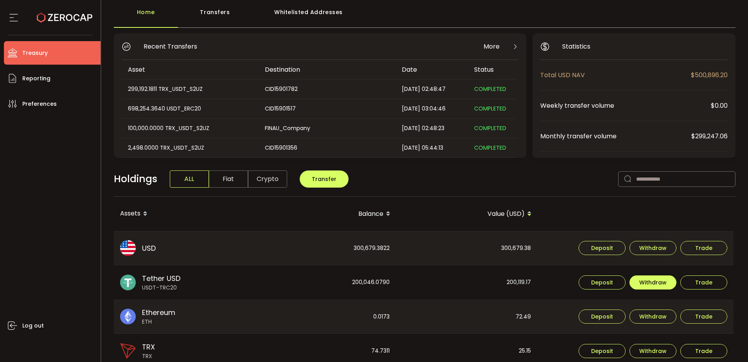
click at [652, 282] on span "Withdraw" at bounding box center [652, 281] width 27 height 5
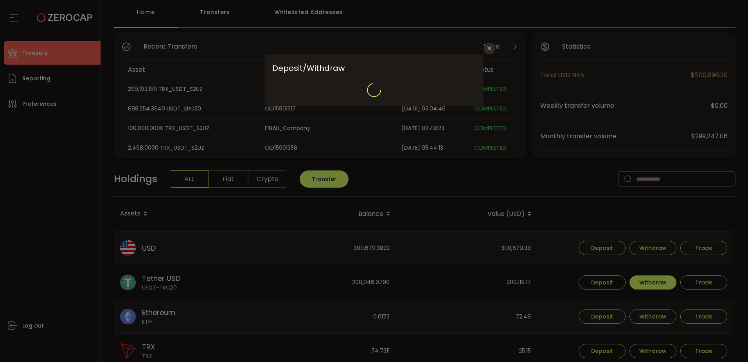
type input "****"
type input "**********"
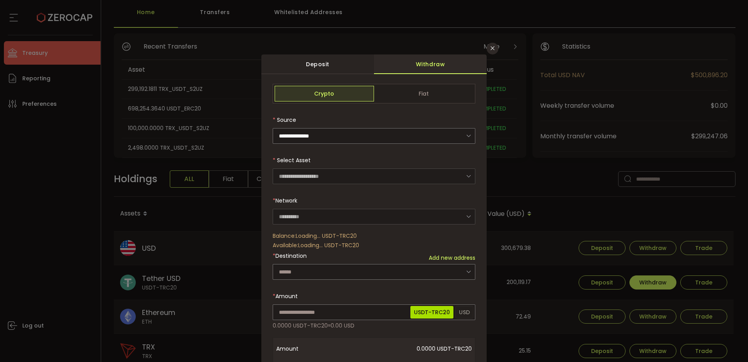
type input "****"
click at [304, 270] on input "dialog" at bounding box center [374, 272] width 203 height 16
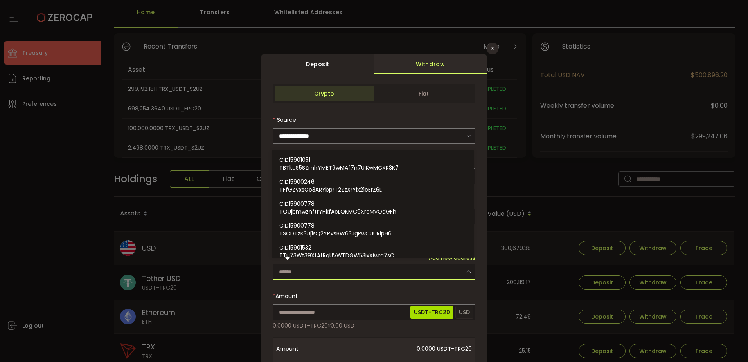
paste input "**********"
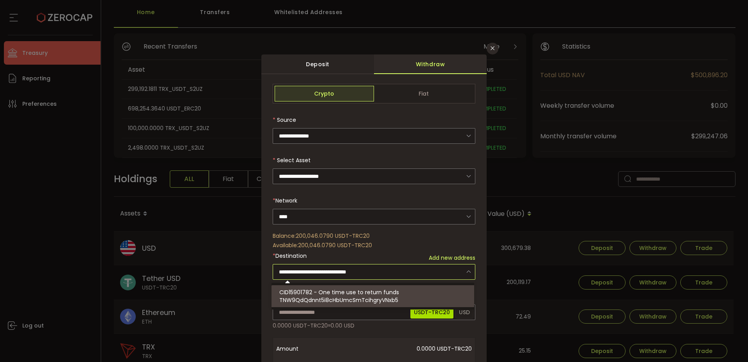
click at [324, 295] on span "CID15901782 - One time use to return funds" at bounding box center [339, 292] width 120 height 8
type input "**********"
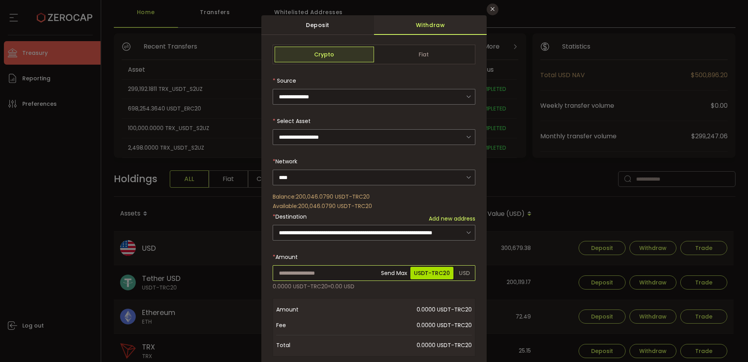
click at [314, 271] on input "dialog" at bounding box center [374, 273] width 203 height 16
type input "******"
click at [325, 253] on div "**********" at bounding box center [374, 267] width 203 height 445
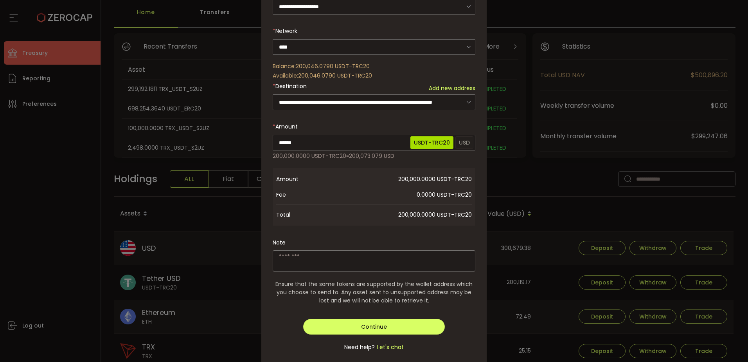
scroll to position [189, 0]
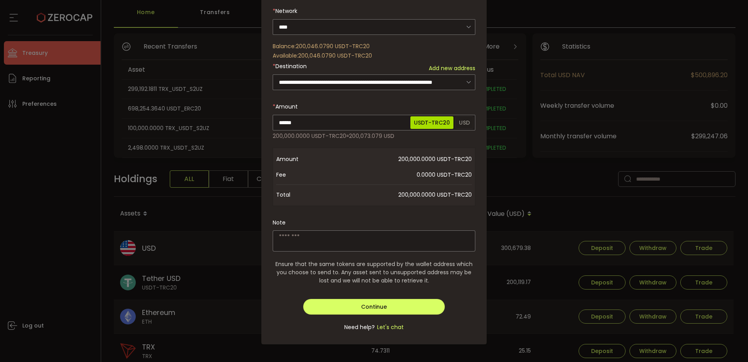
click at [310, 238] on textarea "dialog" at bounding box center [374, 240] width 203 height 21
click at [329, 240] on textarea "dialog" at bounding box center [374, 240] width 203 height 21
paste textarea "**********"
type textarea "**********"
click at [358, 306] on button "Continue" at bounding box center [374, 307] width 142 height 16
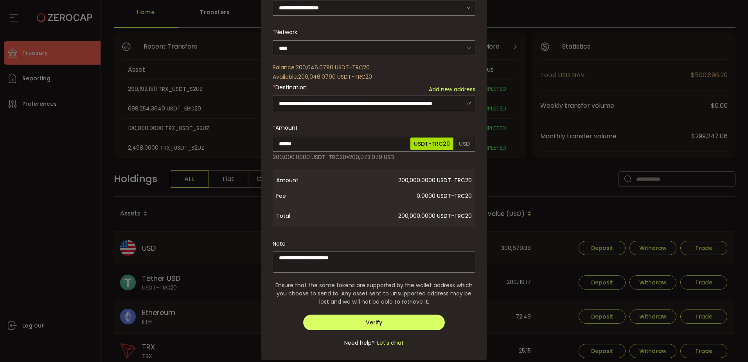
scroll to position [184, 0]
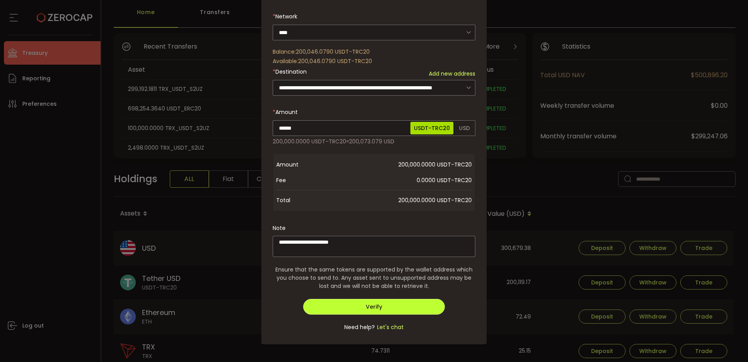
click at [368, 299] on button "Verify" at bounding box center [374, 307] width 142 height 16
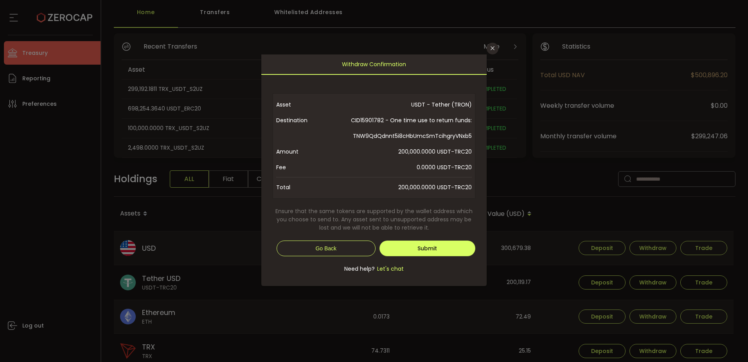
scroll to position [0, 0]
click at [448, 246] on button "Submit" at bounding box center [428, 248] width 96 height 16
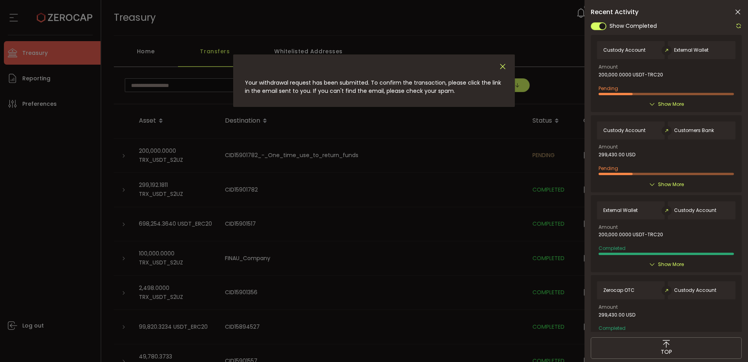
drag, startPoint x: 503, startPoint y: 66, endPoint x: 533, endPoint y: 83, distance: 35.0
click at [503, 66] on icon "Close" at bounding box center [503, 66] width 9 height 9
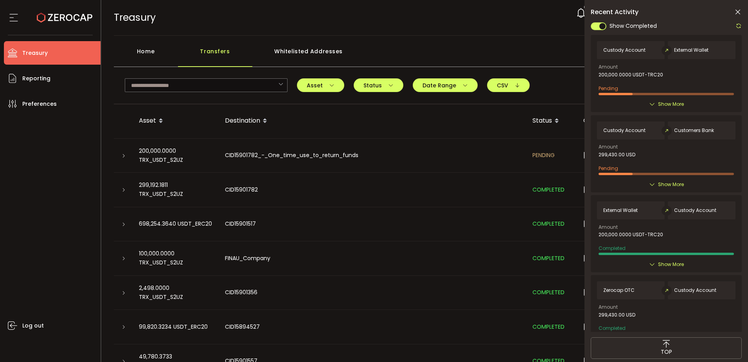
click at [665, 105] on span "Show More" at bounding box center [671, 104] width 26 height 8
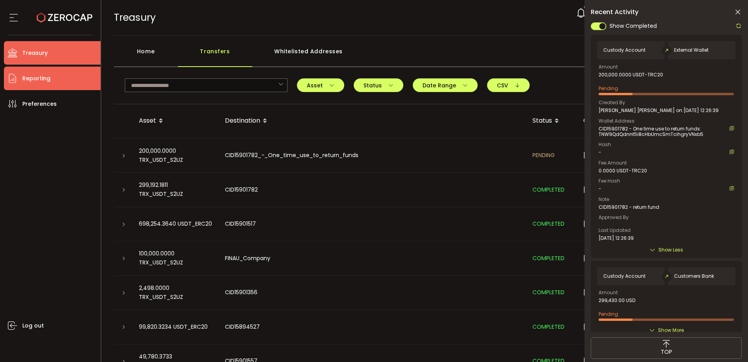
click at [31, 76] on span "Reporting" at bounding box center [36, 78] width 28 height 11
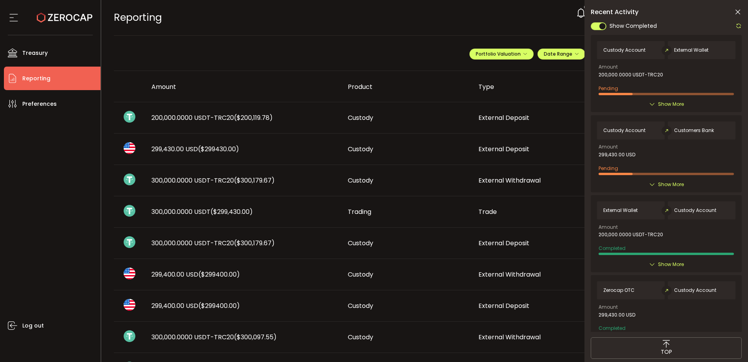
click at [208, 113] on span "200,000.0000 USDT-TRC20 ($200,119.78)" at bounding box center [211, 117] width 121 height 9
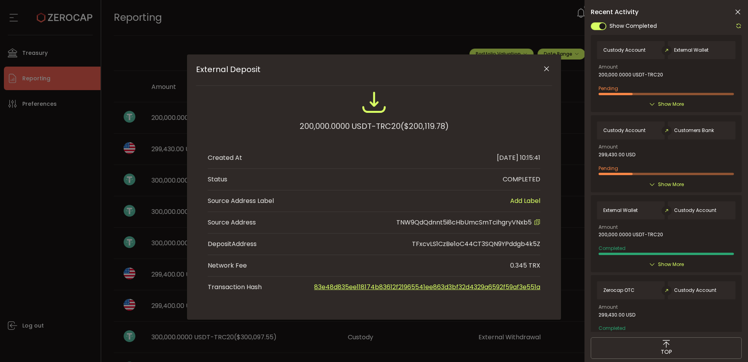
drag, startPoint x: 537, startPoint y: 223, endPoint x: 524, endPoint y: 223, distance: 12.9
click at [537, 223] on icon "External Deposit" at bounding box center [537, 222] width 6 height 6
click at [546, 68] on icon "Close" at bounding box center [547, 69] width 8 height 8
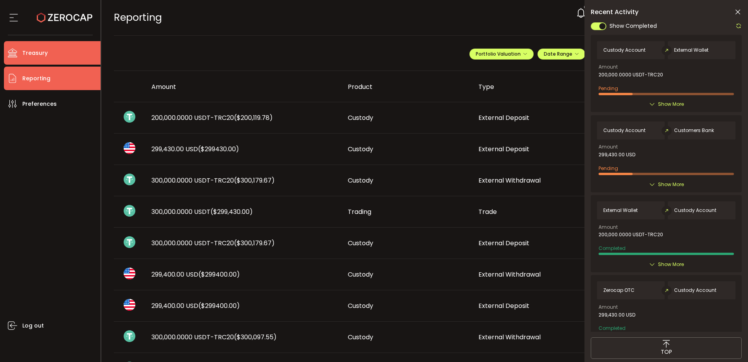
click at [58, 52] on li "Treasury" at bounding box center [52, 52] width 97 height 23
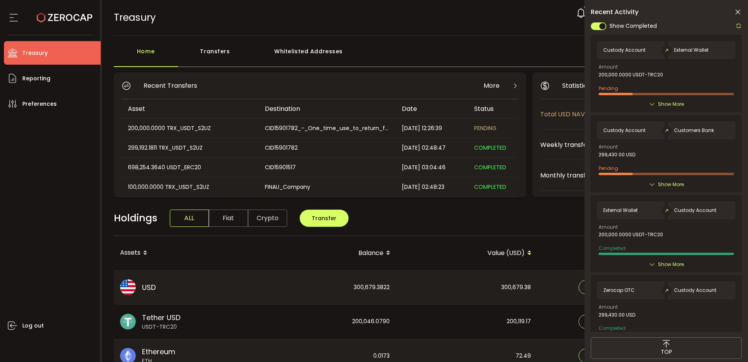
click at [231, 47] on div "Transfers" at bounding box center [215, 54] width 74 height 23
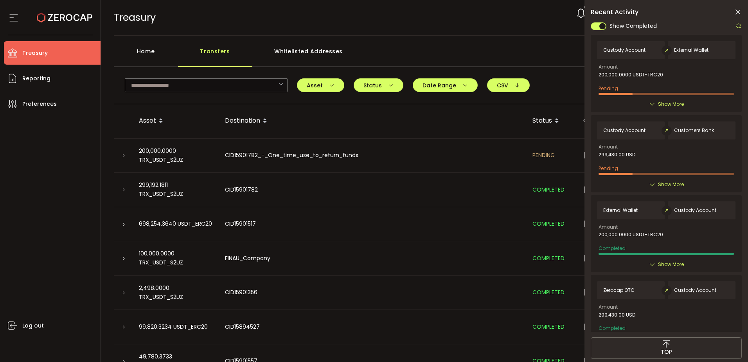
click at [740, 11] on icon at bounding box center [738, 12] width 8 height 8
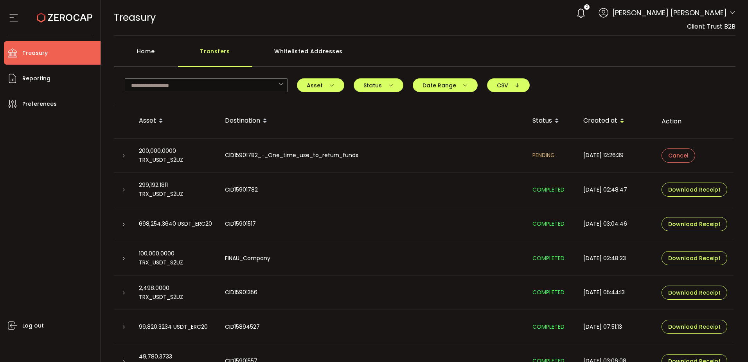
click at [124, 155] on icon at bounding box center [123, 155] width 5 height 5
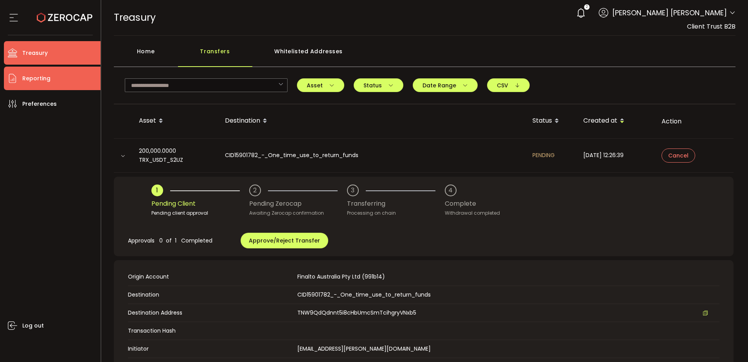
click at [32, 77] on span "Reporting" at bounding box center [36, 78] width 28 height 11
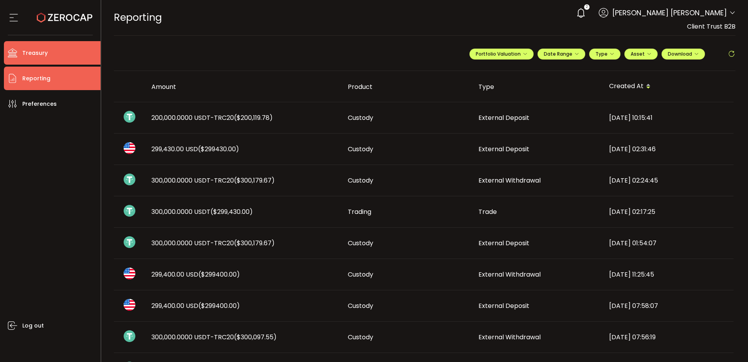
click at [57, 56] on li "Treasury" at bounding box center [52, 52] width 97 height 23
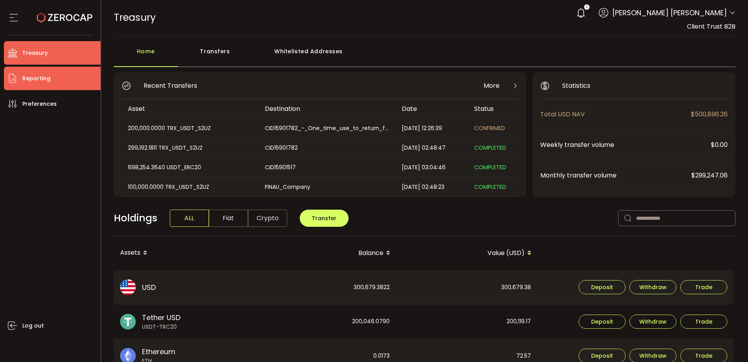
click at [54, 75] on li "Reporting" at bounding box center [52, 78] width 97 height 23
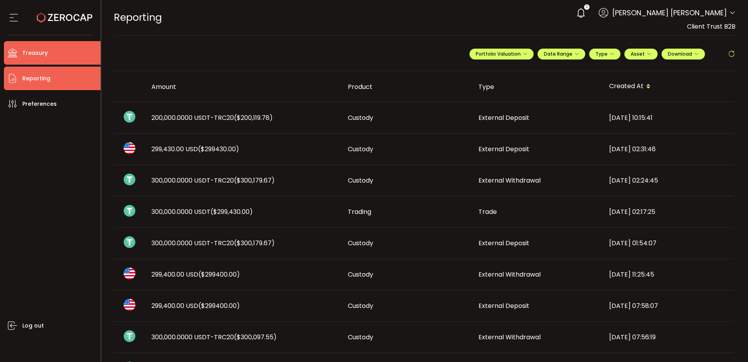
click at [55, 59] on li "Treasury" at bounding box center [52, 52] width 97 height 23
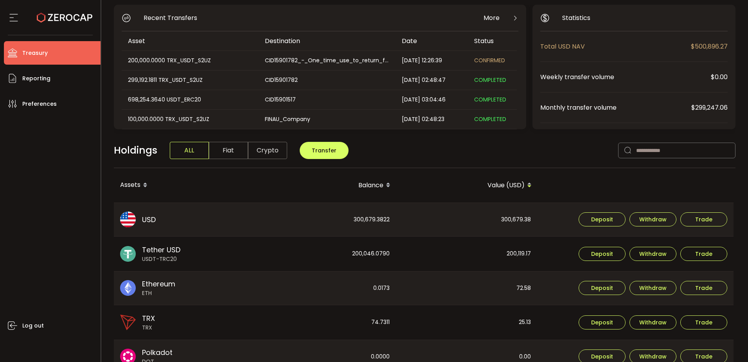
scroll to position [196, 0]
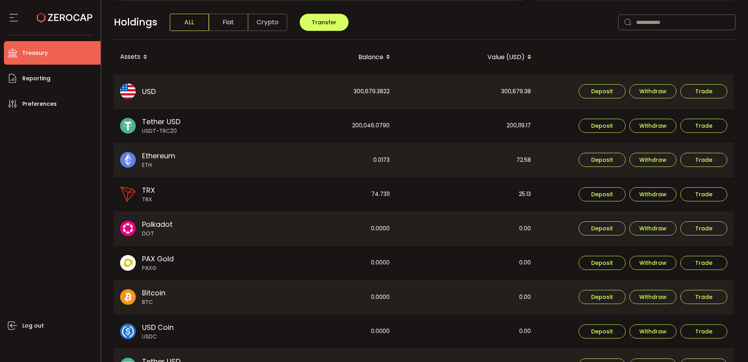
click at [46, 234] on div "Log out" at bounding box center [52, 235] width 97 height 240
click at [16, 181] on div "Log out" at bounding box center [52, 235] width 97 height 240
click at [52, 79] on li "Reporting" at bounding box center [52, 78] width 97 height 23
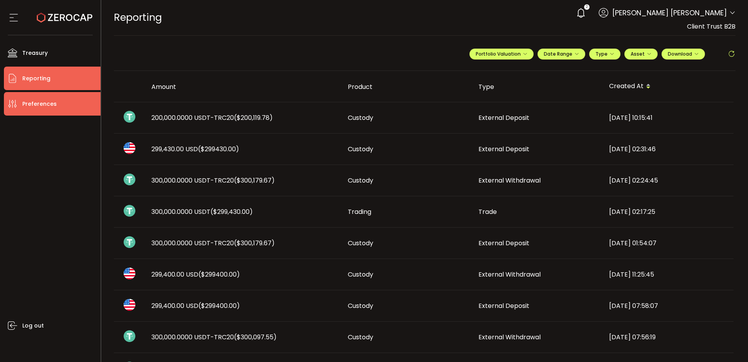
click at [44, 103] on span "Preferences" at bounding box center [39, 103] width 34 height 11
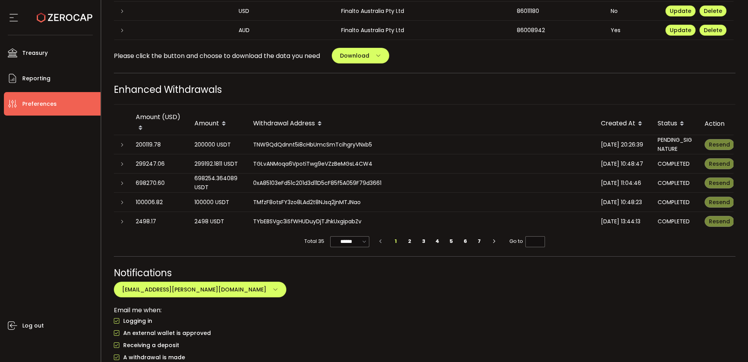
scroll to position [470, 0]
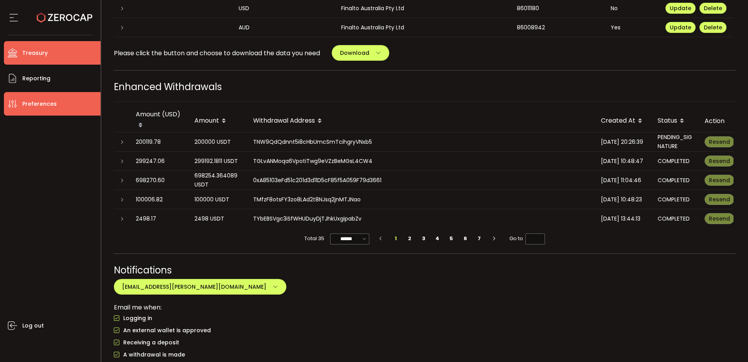
click at [58, 54] on li "Treasury" at bounding box center [52, 52] width 97 height 23
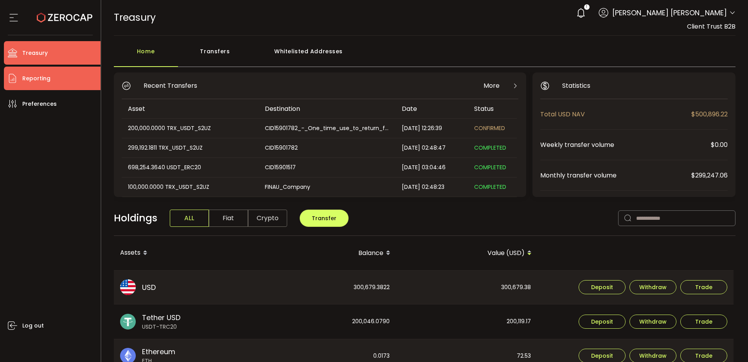
click at [59, 85] on li "Reporting" at bounding box center [52, 78] width 97 height 23
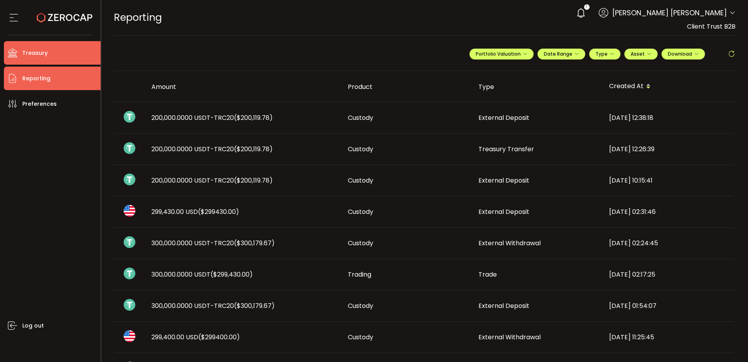
click at [60, 54] on li "Treasury" at bounding box center [52, 52] width 97 height 23
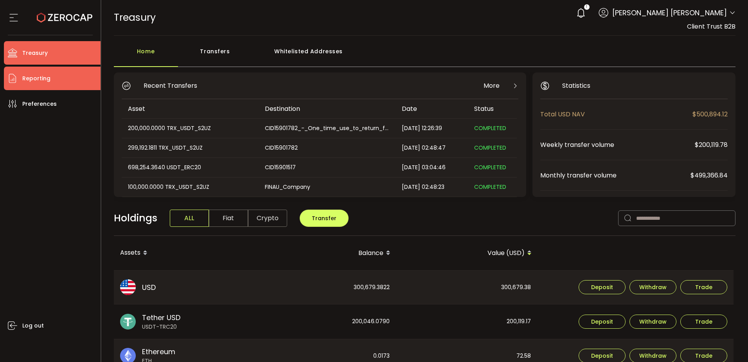
click at [43, 82] on span "Reporting" at bounding box center [36, 78] width 28 height 11
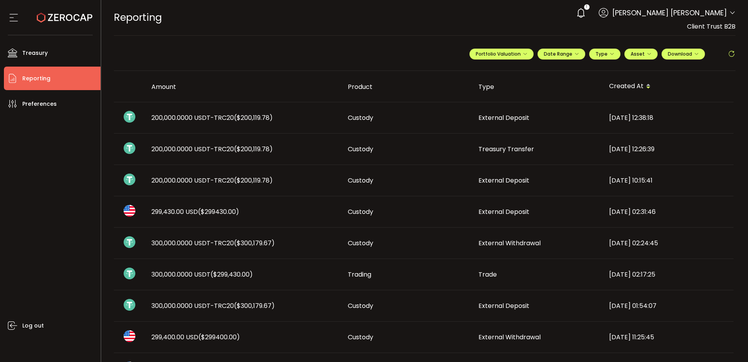
click at [274, 29] on div "REPORTING Buy Power $0.00 USD Reporting Reporting Verify Your Identity 1 [PERSO…" at bounding box center [425, 17] width 622 height 35
click at [241, 182] on span "($200,119.78)" at bounding box center [253, 180] width 39 height 9
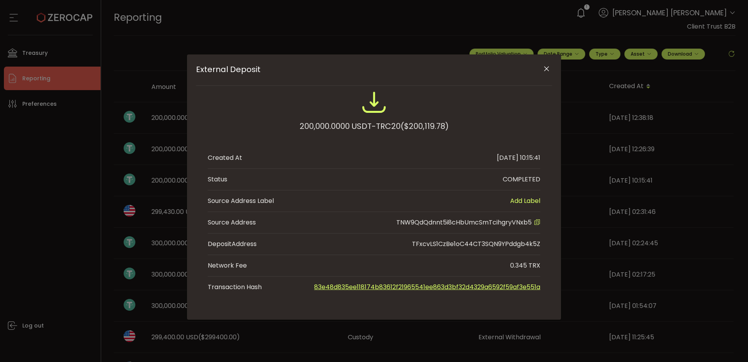
click at [134, 134] on div "External Deposit 200,000.0000 USDT-TRC20 ($200,119.78) Created At [DATE] 10:15:…" at bounding box center [374, 181] width 748 height 362
click at [175, 148] on div "External Deposit 200,000.0000 USDT-TRC20 ($200,119.78) Created At [DATE] 10:15:…" at bounding box center [374, 181] width 748 height 362
click at [544, 70] on icon "Close" at bounding box center [547, 69] width 8 height 8
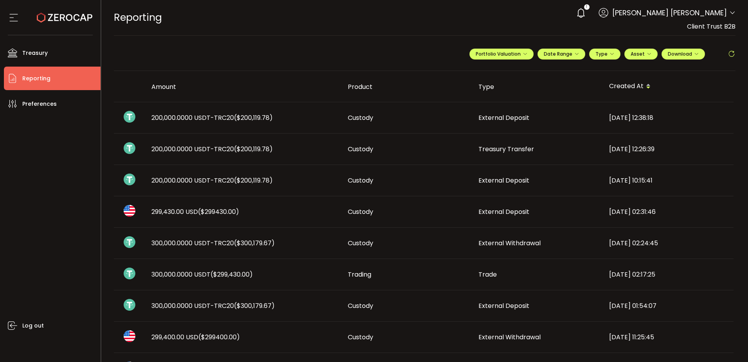
click at [238, 148] on span "($200,119.78)" at bounding box center [253, 148] width 39 height 9
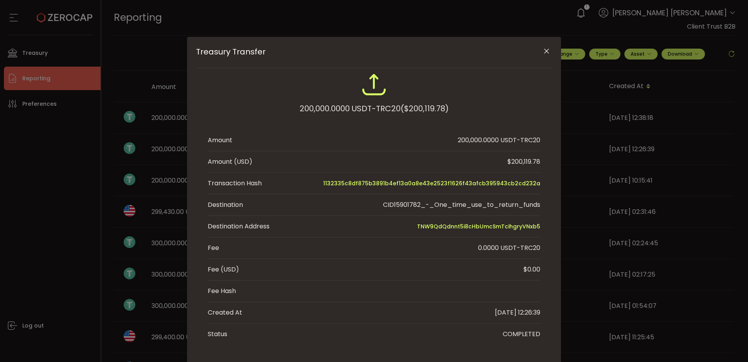
scroll to position [42, 0]
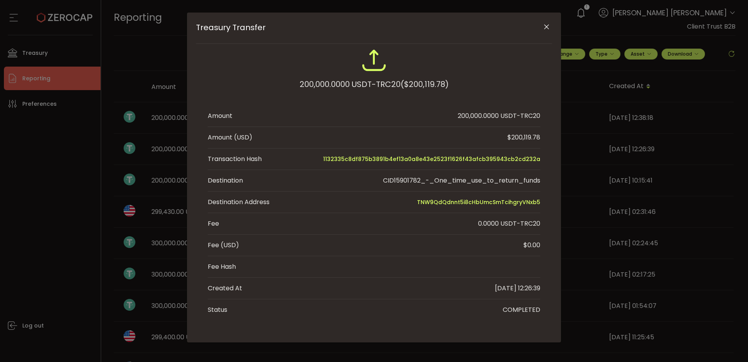
click at [547, 26] on icon "Close" at bounding box center [547, 27] width 8 height 8
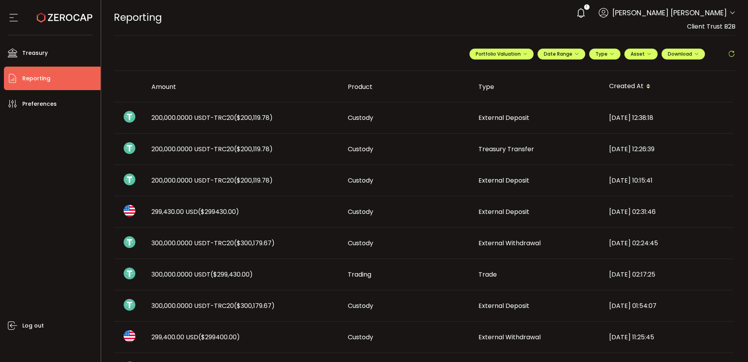
click at [257, 118] on span "($200,119.78)" at bounding box center [253, 117] width 39 height 9
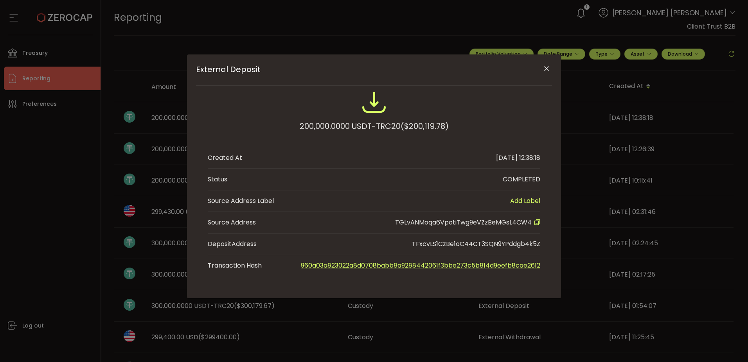
scroll to position [0, 0]
click at [536, 223] on icon "External Deposit" at bounding box center [537, 222] width 6 height 6
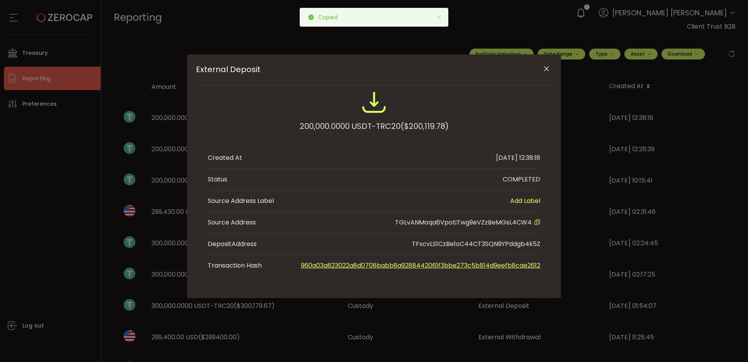
click at [114, 50] on div "External Deposit 200,000.0000 USDT-TRC20 ($200,119.78) Created At [DATE] 12:38:…" at bounding box center [374, 181] width 748 height 362
click at [66, 50] on div "External Deposit 200,000.0000 USDT-TRC20 ($200,119.78) Created At [DATE] 12:38:…" at bounding box center [374, 181] width 748 height 362
click at [546, 69] on icon "Close" at bounding box center [547, 69] width 8 height 8
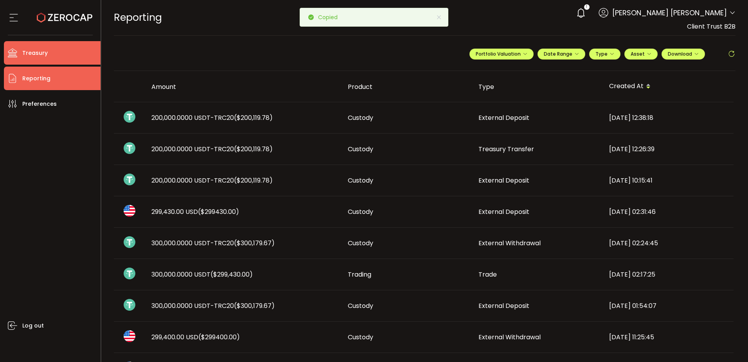
click at [32, 58] on span "Treasury" at bounding box center [34, 52] width 25 height 11
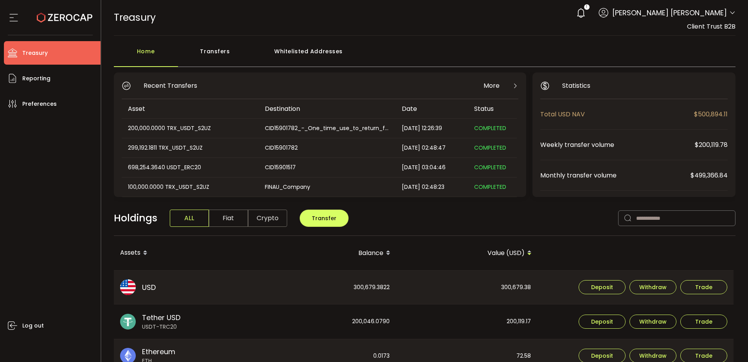
click at [296, 50] on div "Whitelisted Addresses" at bounding box center [308, 54] width 113 height 23
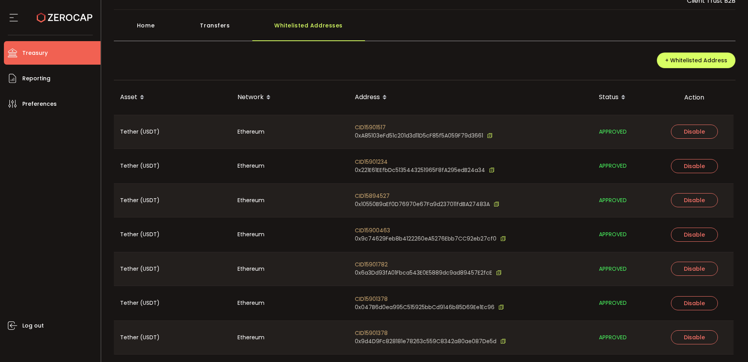
scroll to position [49, 0]
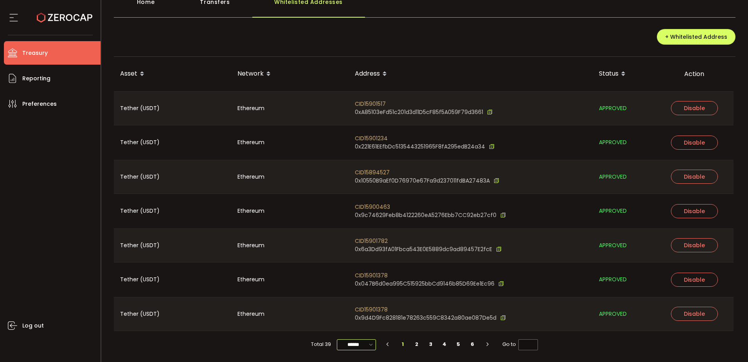
click at [352, 343] on input "******" at bounding box center [356, 344] width 39 height 11
click at [357, 326] on span "100/page" at bounding box center [356, 325] width 25 height 8
type input "********"
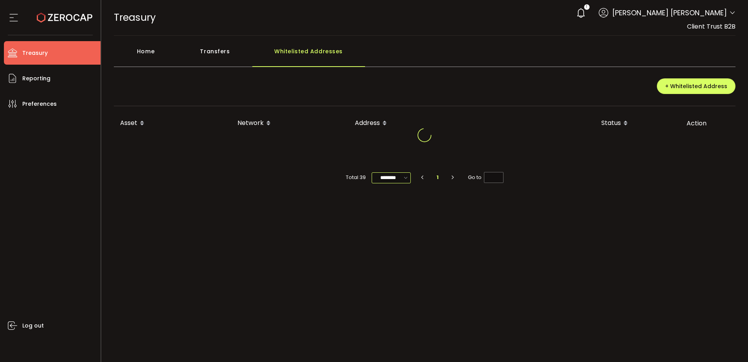
scroll to position [0, 0]
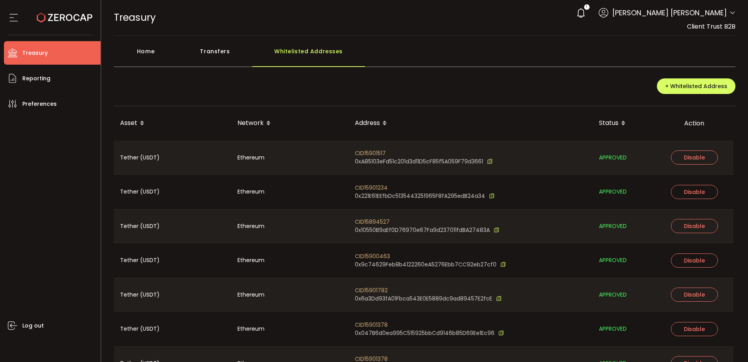
click at [428, 89] on div "+ Whitelisted Address" at bounding box center [425, 89] width 622 height 34
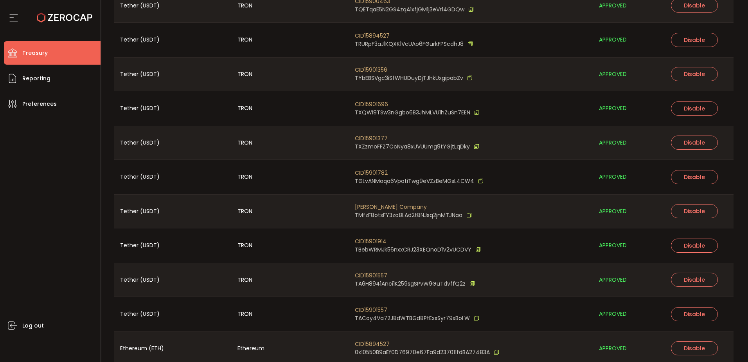
click at [380, 172] on span "CID15901782" at bounding box center [419, 173] width 129 height 8
copy span "CID15901782"
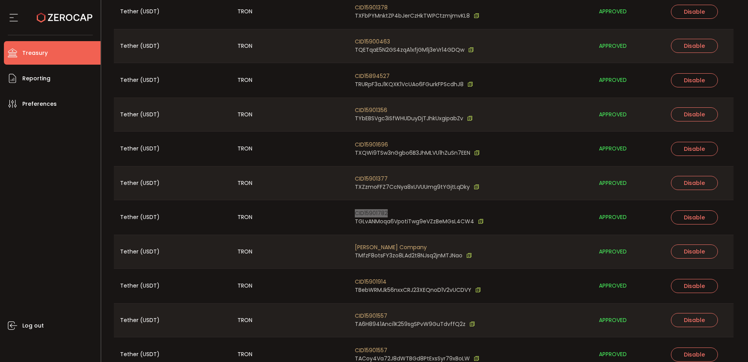
scroll to position [993, 0]
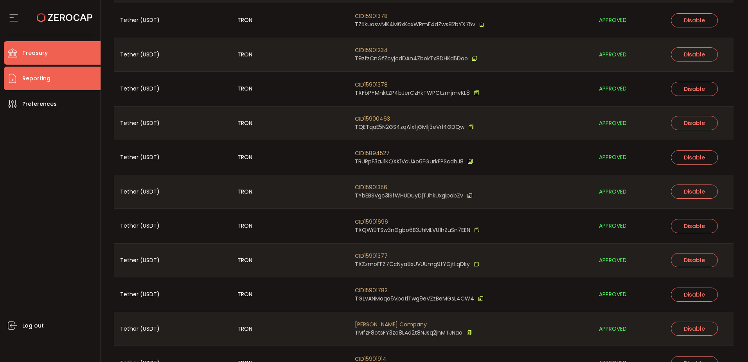
click at [66, 77] on li "Reporting" at bounding box center [52, 78] width 97 height 23
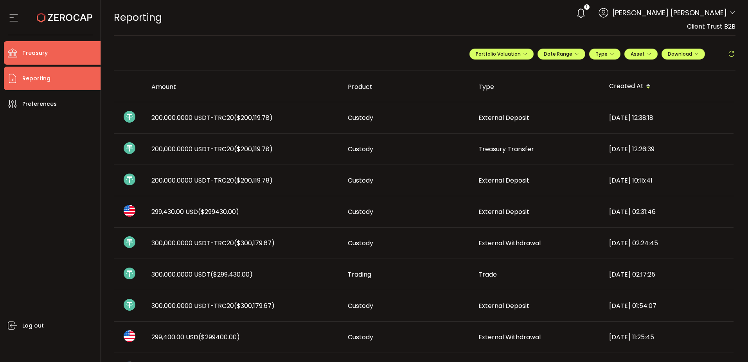
click at [64, 51] on li "Treasury" at bounding box center [52, 52] width 97 height 23
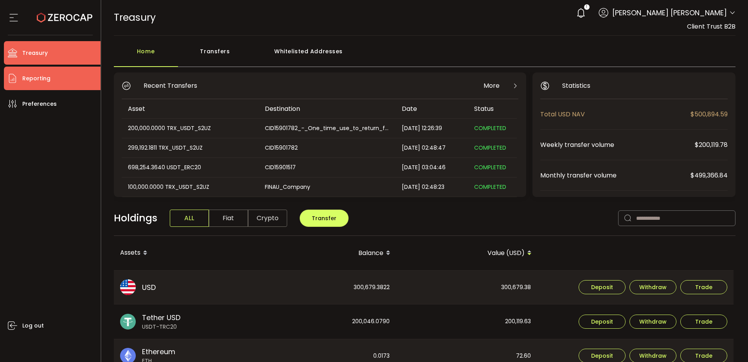
click at [55, 76] on li "Reporting" at bounding box center [52, 78] width 97 height 23
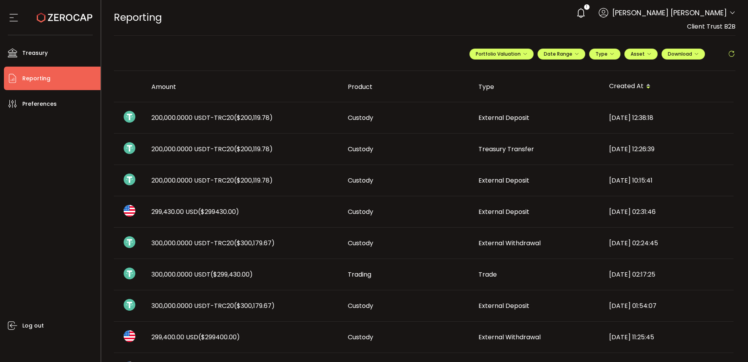
click at [507, 117] on span "External Deposit" at bounding box center [504, 117] width 51 height 9
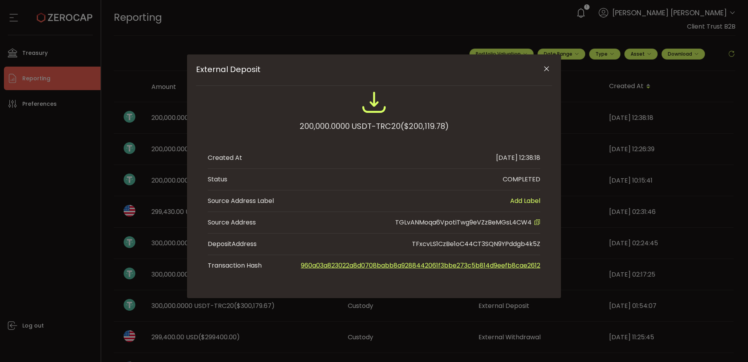
click at [536, 220] on icon "External Deposit" at bounding box center [537, 222] width 6 height 6
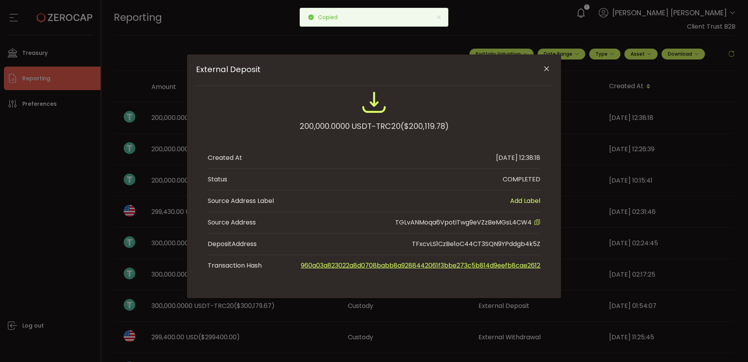
click at [57, 55] on div "External Deposit 200,000.0000 USDT-TRC20 ($200,119.78) Created At [DATE] 12:38:…" at bounding box center [374, 181] width 748 height 362
click at [44, 56] on div "External Deposit 200,000.0000 USDT-TRC20 ($200,119.78) Created At [DATE] 12:38:…" at bounding box center [374, 181] width 748 height 362
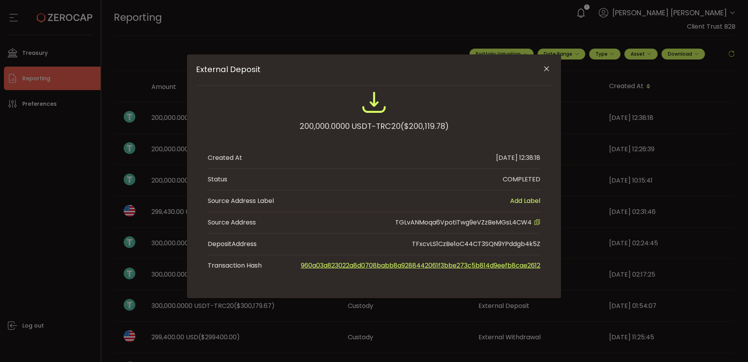
click at [141, 49] on div "External Deposit 200,000.0000 USDT-TRC20 ($200,119.78) Created At [DATE] 12:38:…" at bounding box center [374, 181] width 748 height 362
click at [550, 65] on icon "Close" at bounding box center [547, 69] width 8 height 8
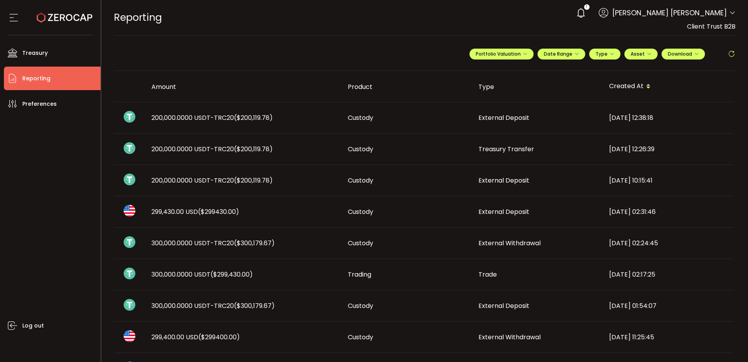
click at [68, 65] on ul "Treasury Payments Trading Reporting Preferences Log out" at bounding box center [50, 198] width 101 height 326
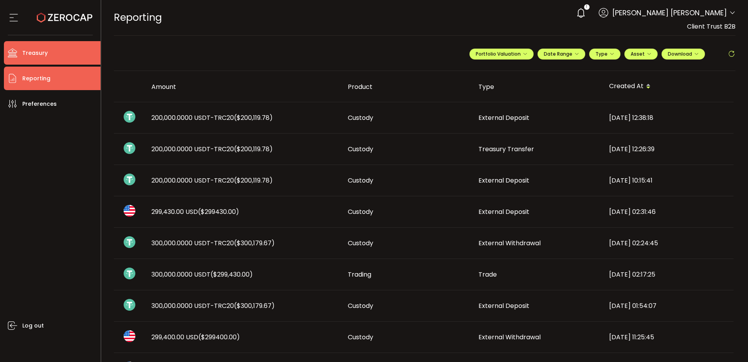
click at [66, 55] on li "Treasury" at bounding box center [52, 52] width 97 height 23
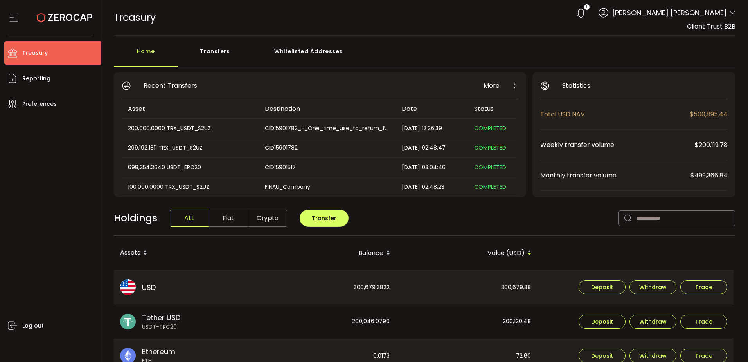
click at [86, 207] on div "Log out" at bounding box center [52, 235] width 97 height 240
click at [293, 55] on div "Whitelisted Addresses" at bounding box center [308, 54] width 113 height 23
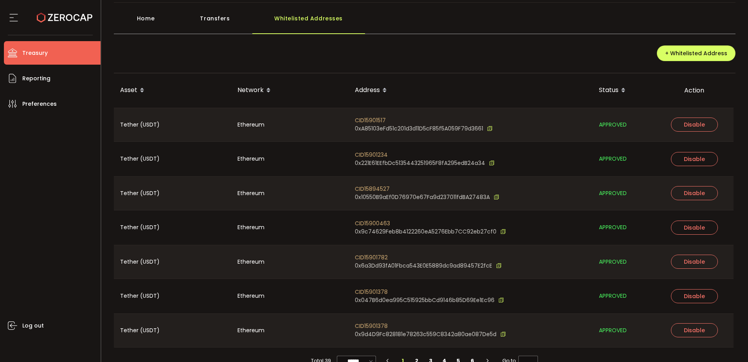
scroll to position [49, 0]
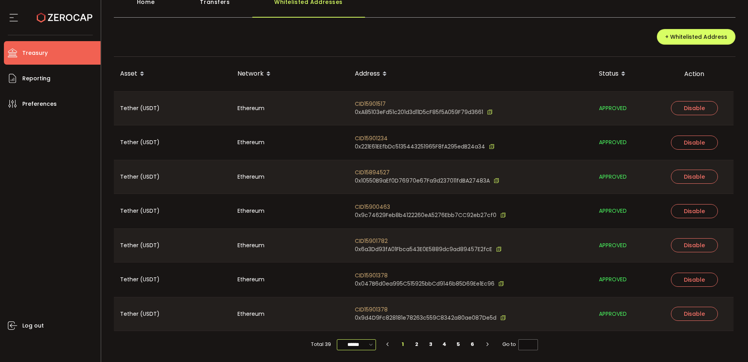
click at [362, 340] on input "******" at bounding box center [356, 344] width 39 height 11
click at [353, 328] on span "100/page" at bounding box center [356, 325] width 25 height 8
type input "********"
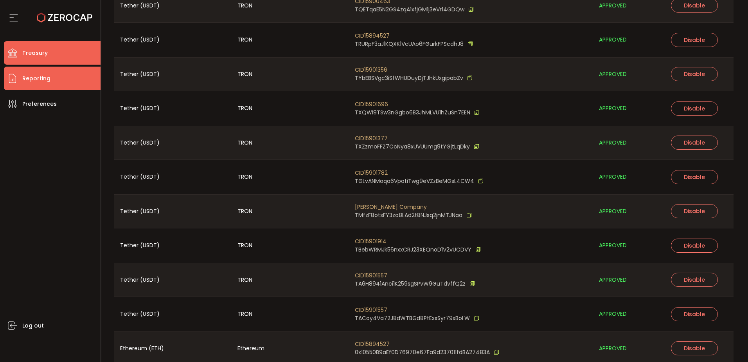
click at [60, 83] on li "Reporting" at bounding box center [52, 78] width 97 height 23
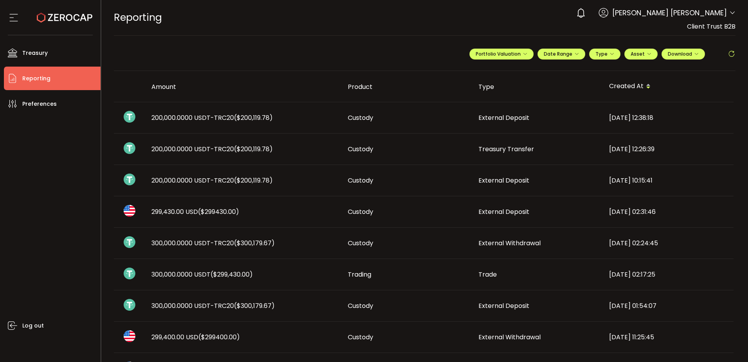
click at [231, 115] on span "200,000.0000 USDT-TRC20 ($200,119.78)" at bounding box center [211, 117] width 121 height 9
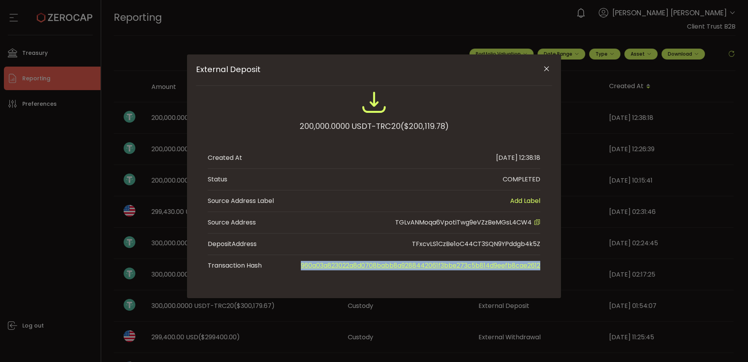
drag, startPoint x: 545, startPoint y: 266, endPoint x: 299, endPoint y: 265, distance: 245.7
click at [299, 265] on div "200,000.0000 USDT-TRC20 ($200,119.78) Created At [DATE] 12:38:18 Status COMPLET…" at bounding box center [374, 183] width 356 height 186
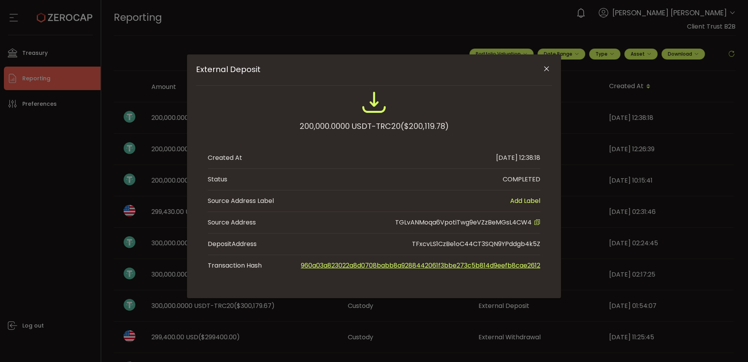
click at [473, 203] on li "Source Address Label Add Label" at bounding box center [374, 201] width 333 height 22
click at [547, 136] on div "200,000.0000 USDT-TRC20 ($200,119.78) Created At [DATE] 12:38:18 Status COMPLET…" at bounding box center [374, 183] width 356 height 186
click at [534, 281] on div "External Deposit 200,000.0000 USDT-TRC20 ($200,119.78) Created At [DATE] 12:38:…" at bounding box center [374, 175] width 374 height 243
click at [294, 65] on span "External Deposit" at bounding box center [356, 69] width 320 height 9
click at [537, 223] on icon "External Deposit" at bounding box center [537, 222] width 6 height 6
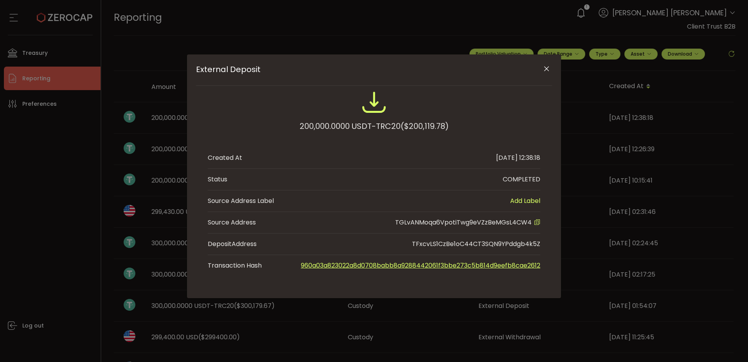
click at [551, 69] on button "Close" at bounding box center [547, 69] width 14 height 14
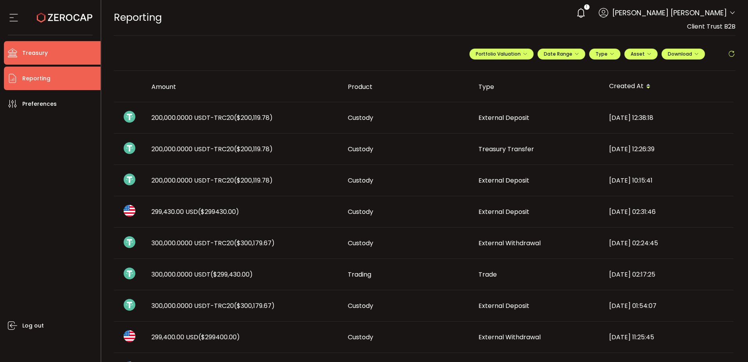
click at [40, 46] on li "Treasury" at bounding box center [52, 52] width 97 height 23
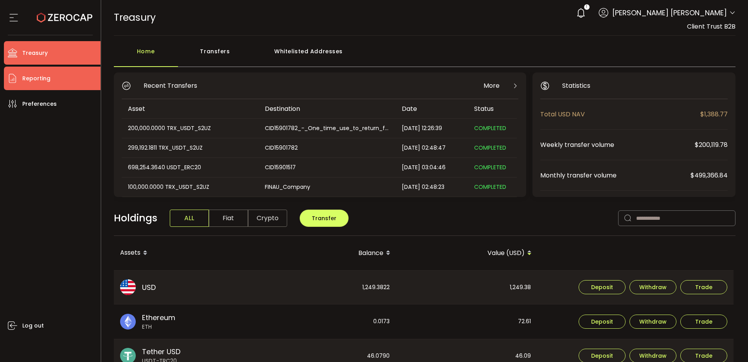
click at [45, 79] on span "Reporting" at bounding box center [36, 78] width 28 height 11
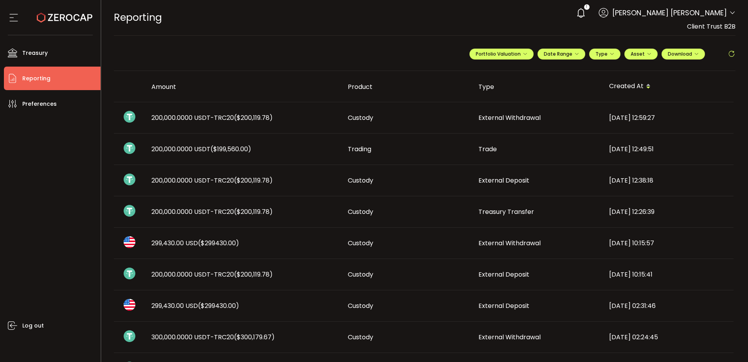
click at [519, 119] on span "External Withdrawal" at bounding box center [510, 117] width 62 height 9
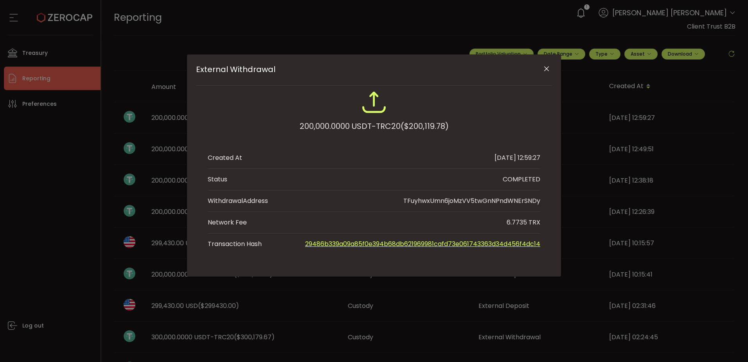
click at [615, 191] on div "External Withdrawal 200,000.0000 USDT-TRC20 ($200,119.78) Created At [DATE] 12:…" at bounding box center [374, 181] width 748 height 362
click at [619, 167] on div "External Withdrawal 200,000.0000 USDT-TRC20 ($200,119.78) Created At [DATE] 12:…" at bounding box center [374, 181] width 748 height 362
click at [544, 66] on icon "Close" at bounding box center [547, 69] width 8 height 8
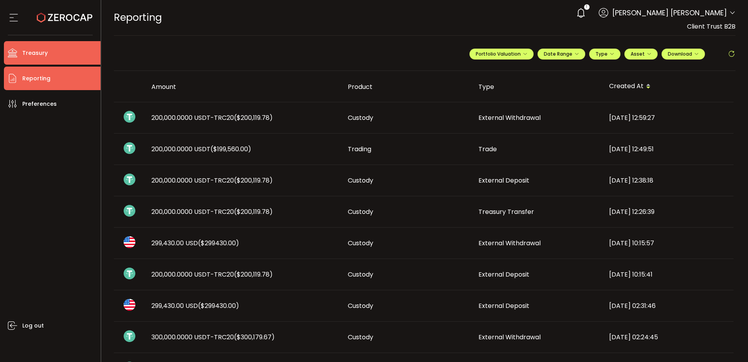
click at [58, 50] on li "Treasury" at bounding box center [52, 52] width 97 height 23
